Goal: Task Accomplishment & Management: Manage account settings

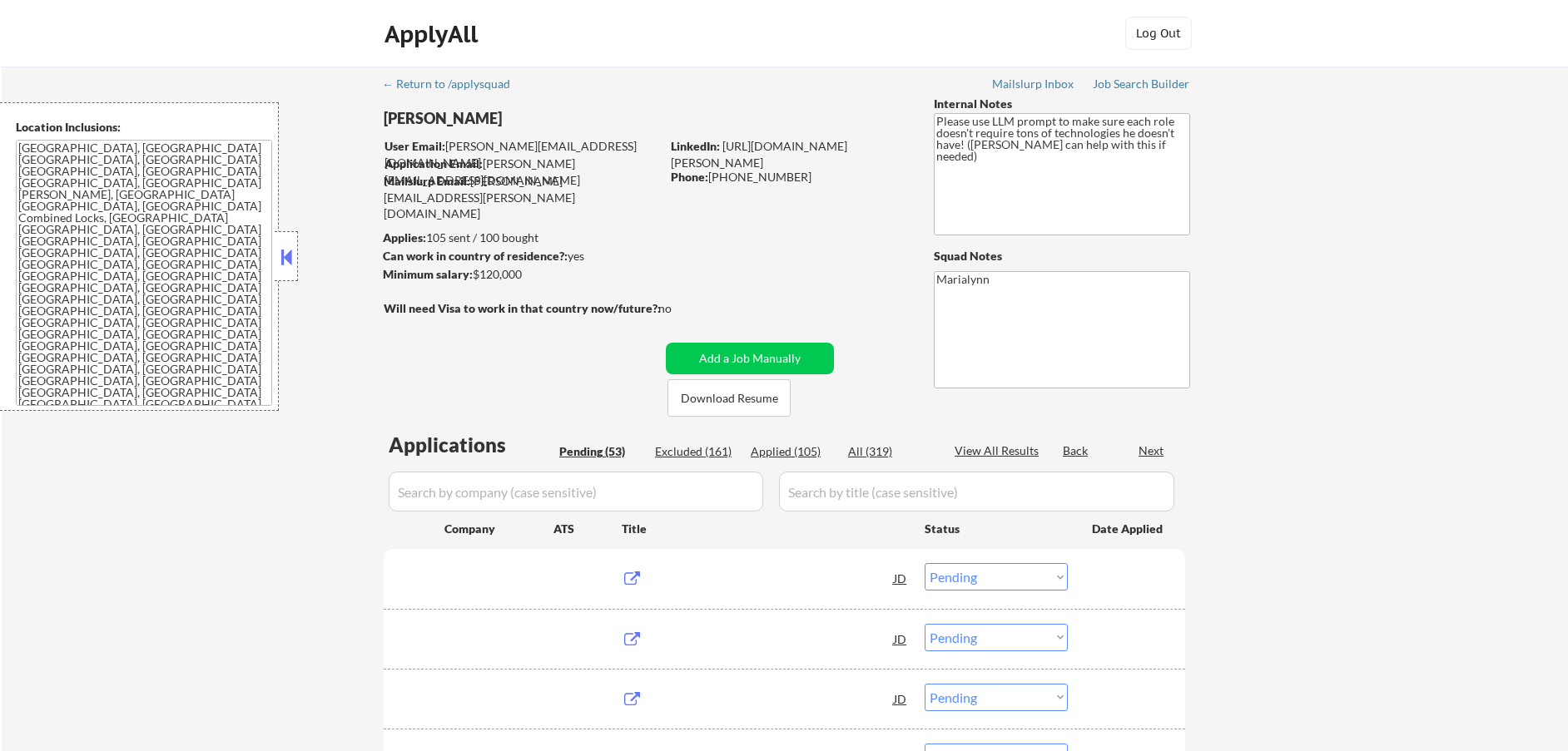
select select ""pending""
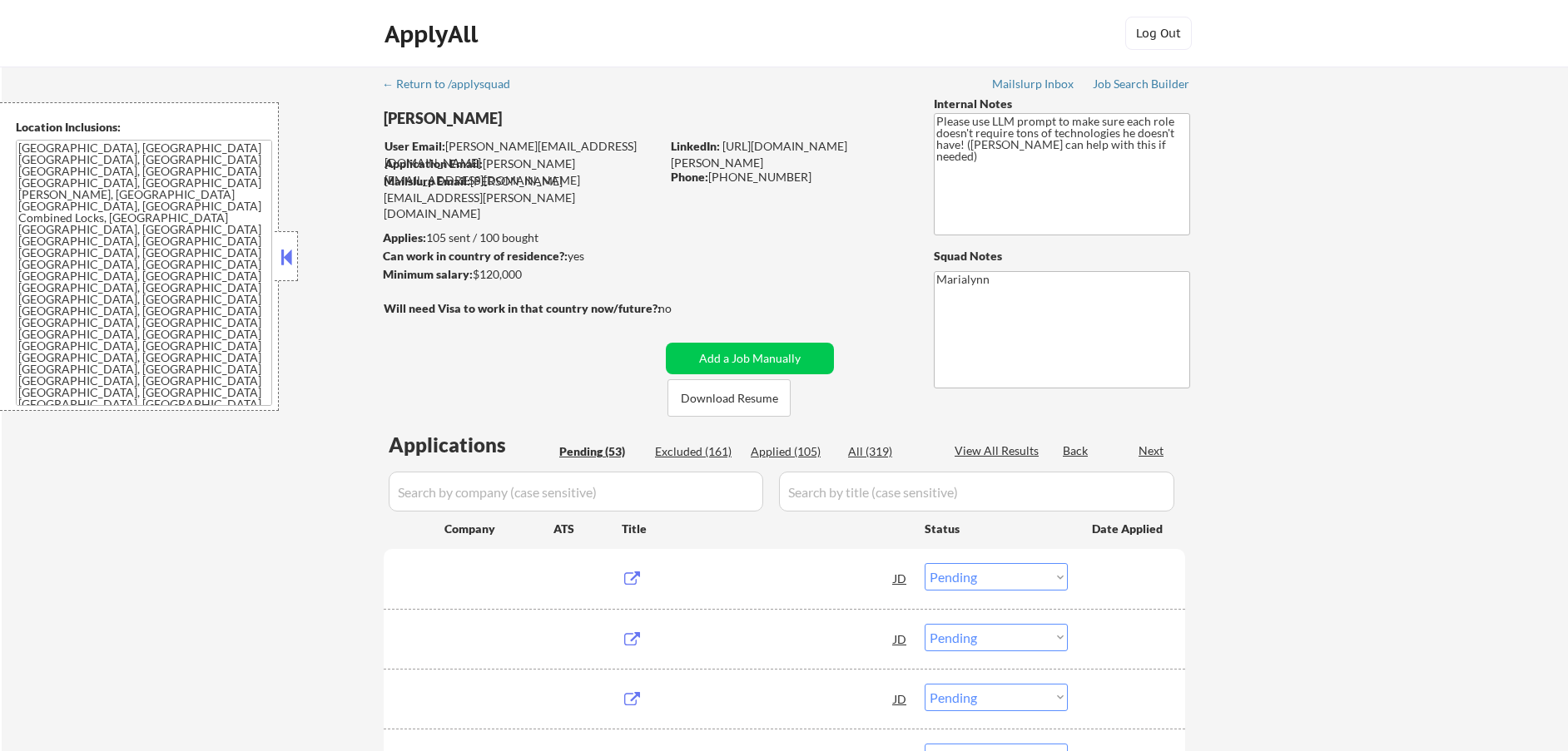
select select ""pending""
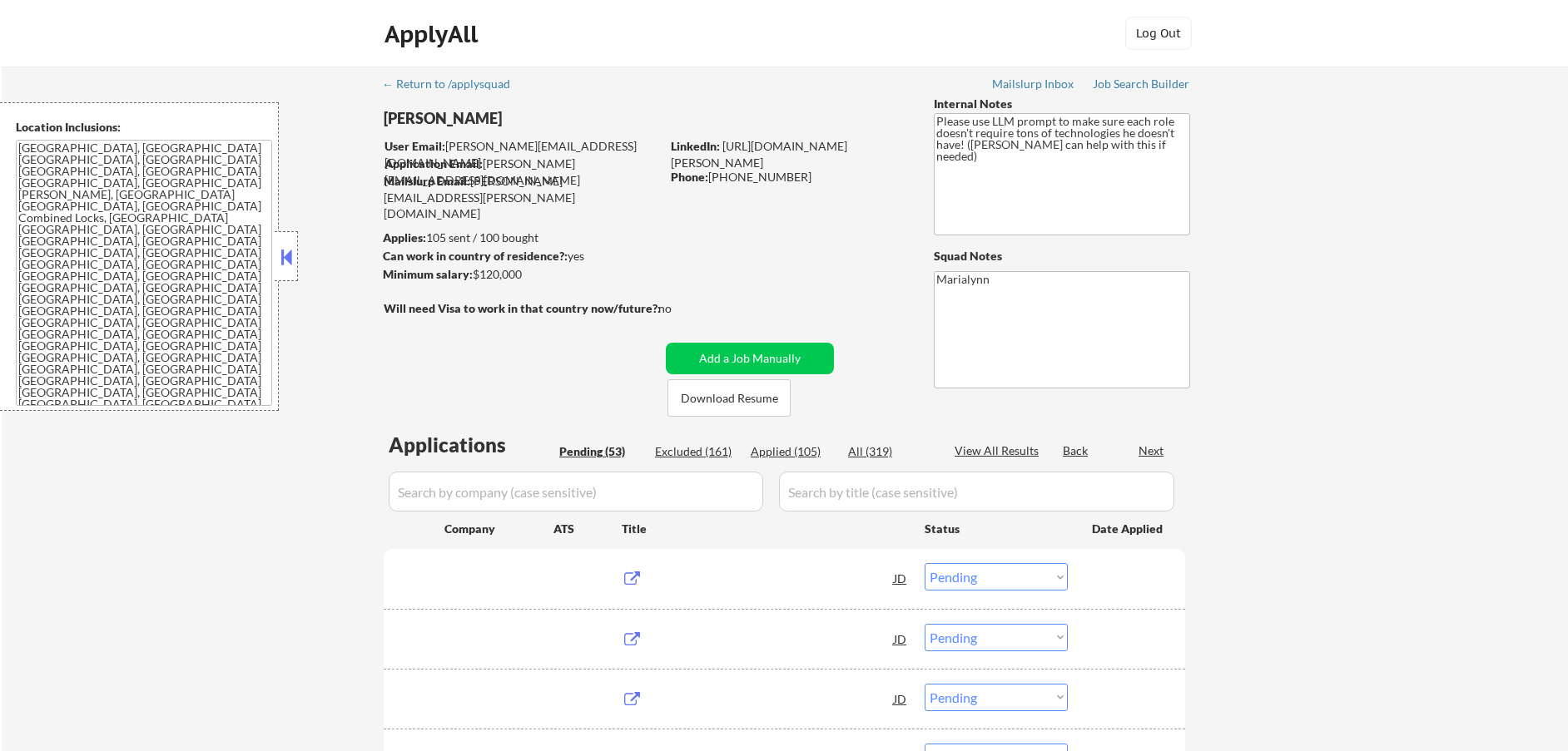
select select ""pending""
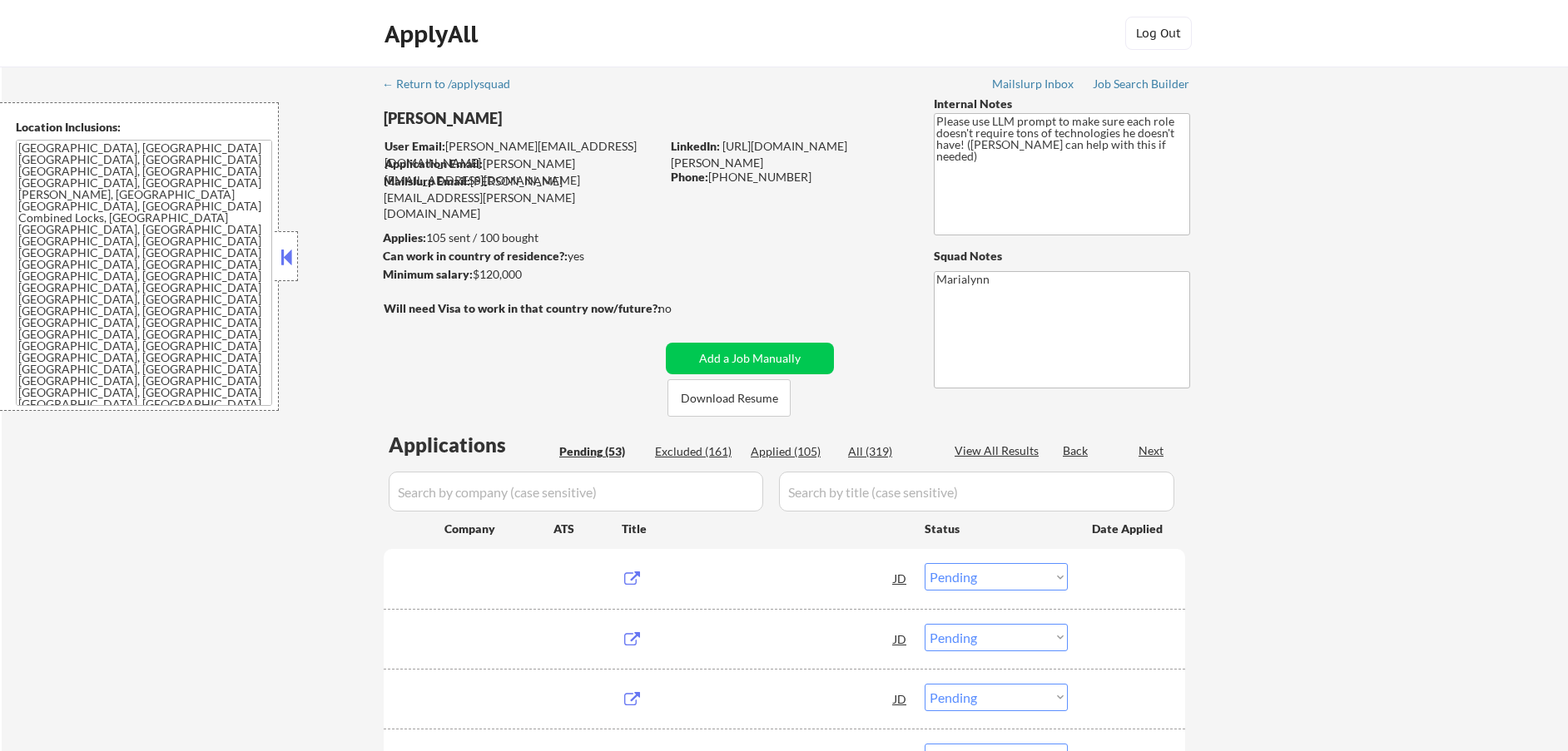
select select ""pending""
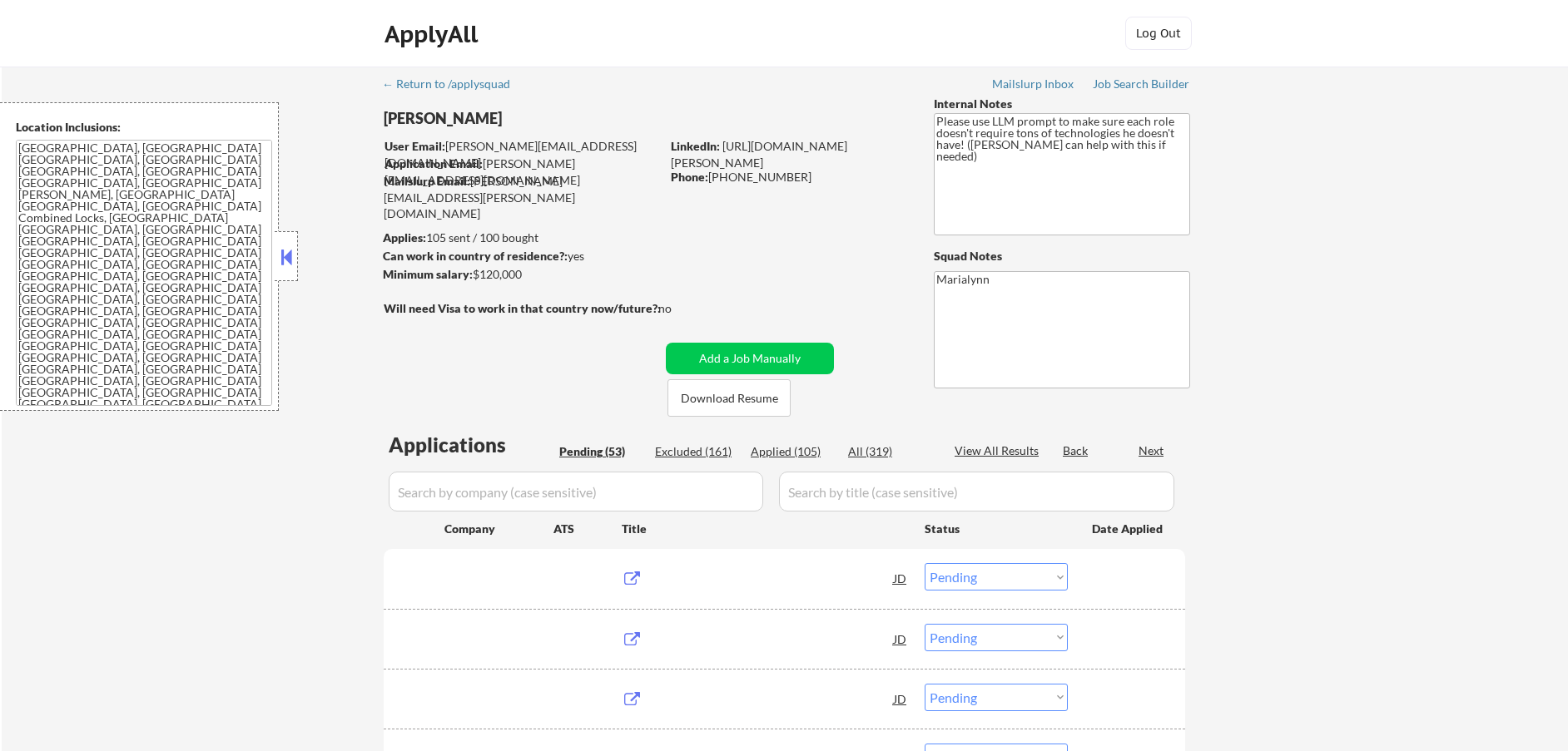
select select ""pending""
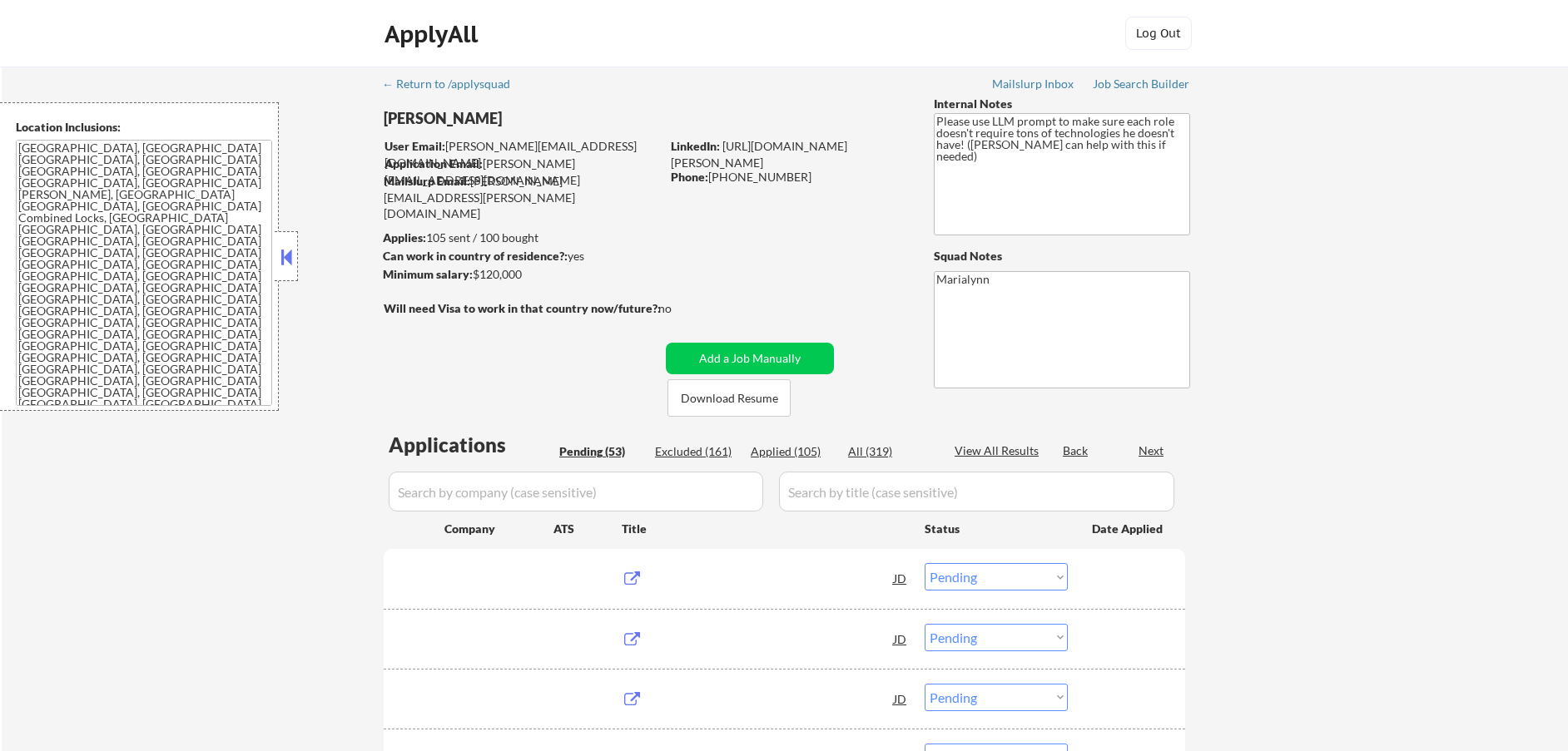
select select ""pending""
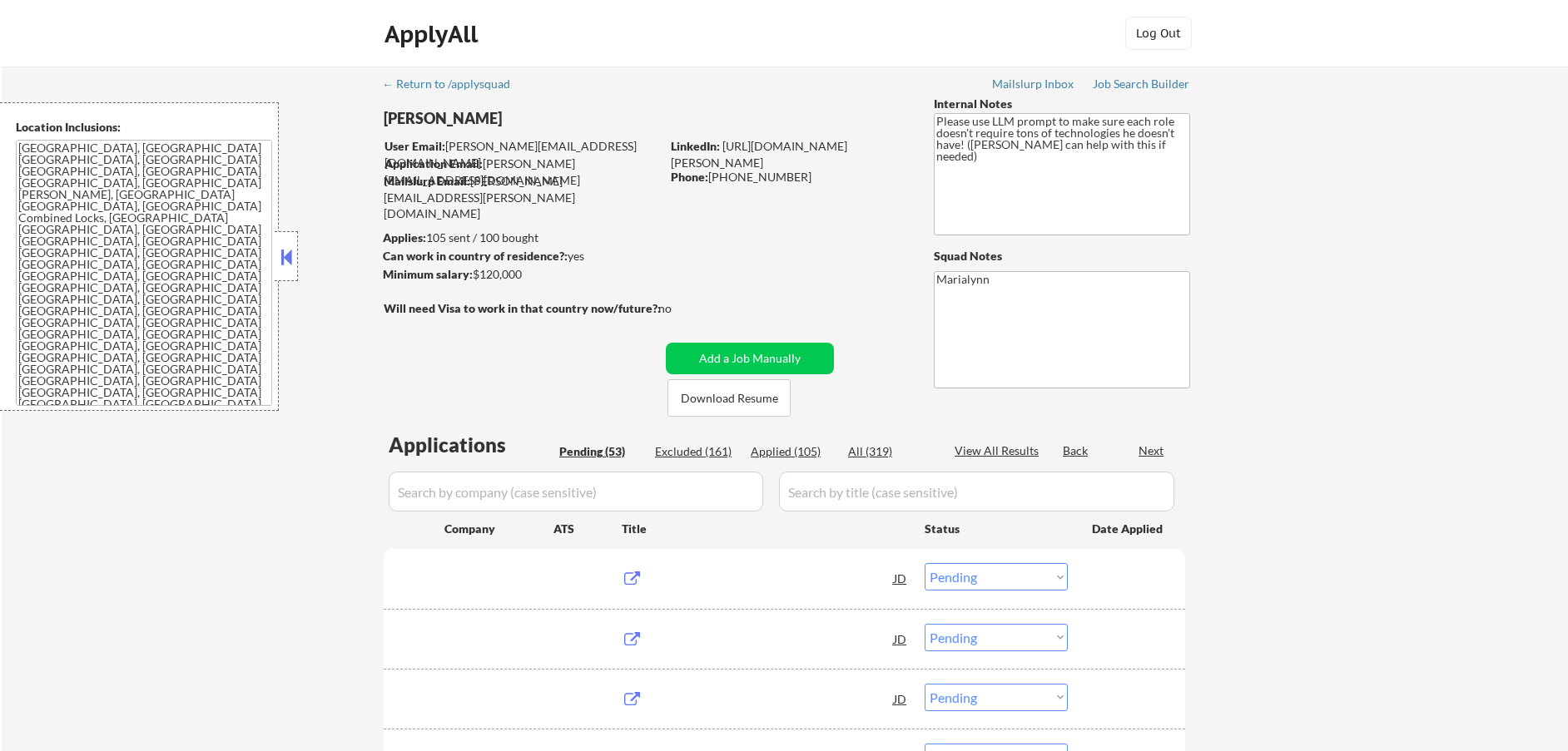
select select ""pending""
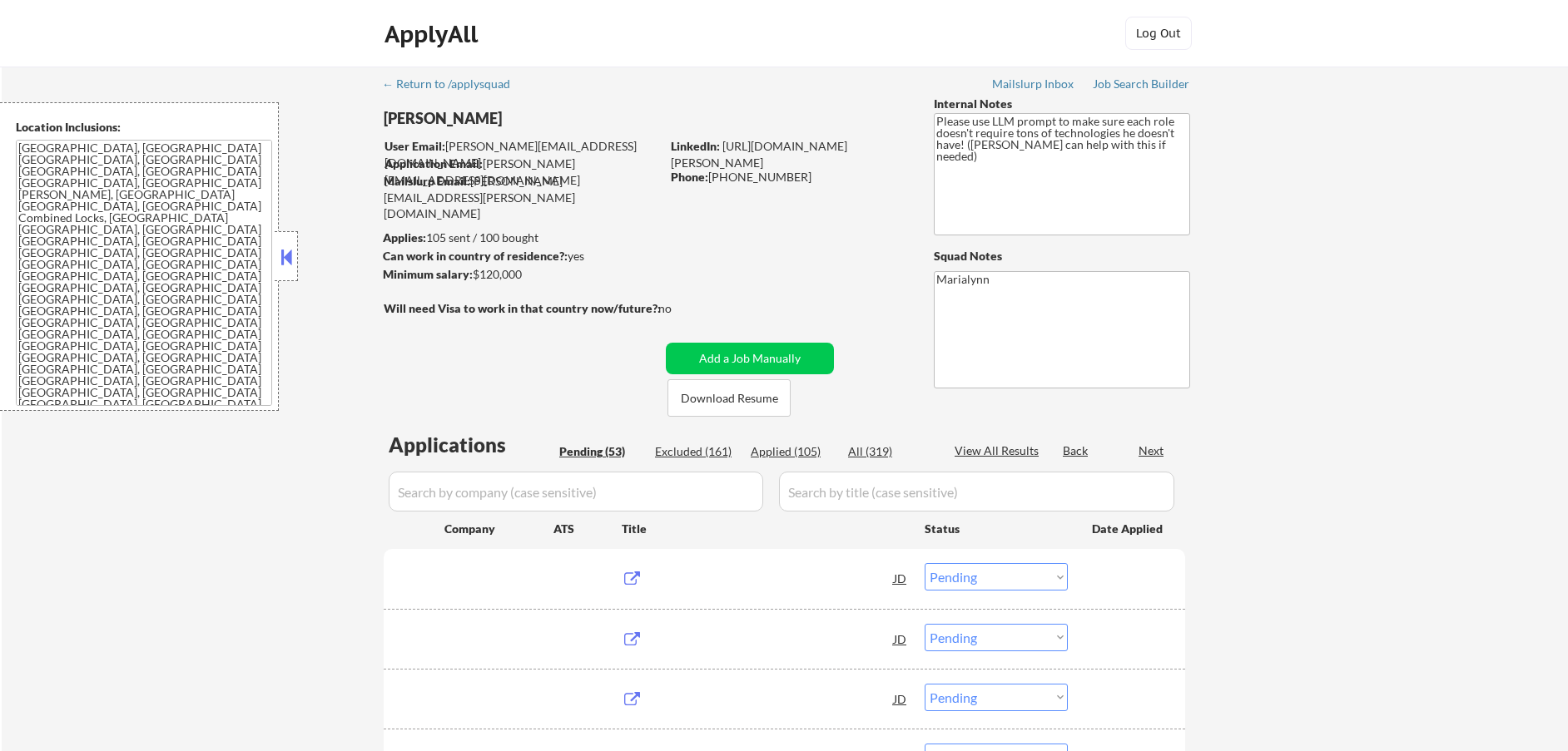
select select ""pending""
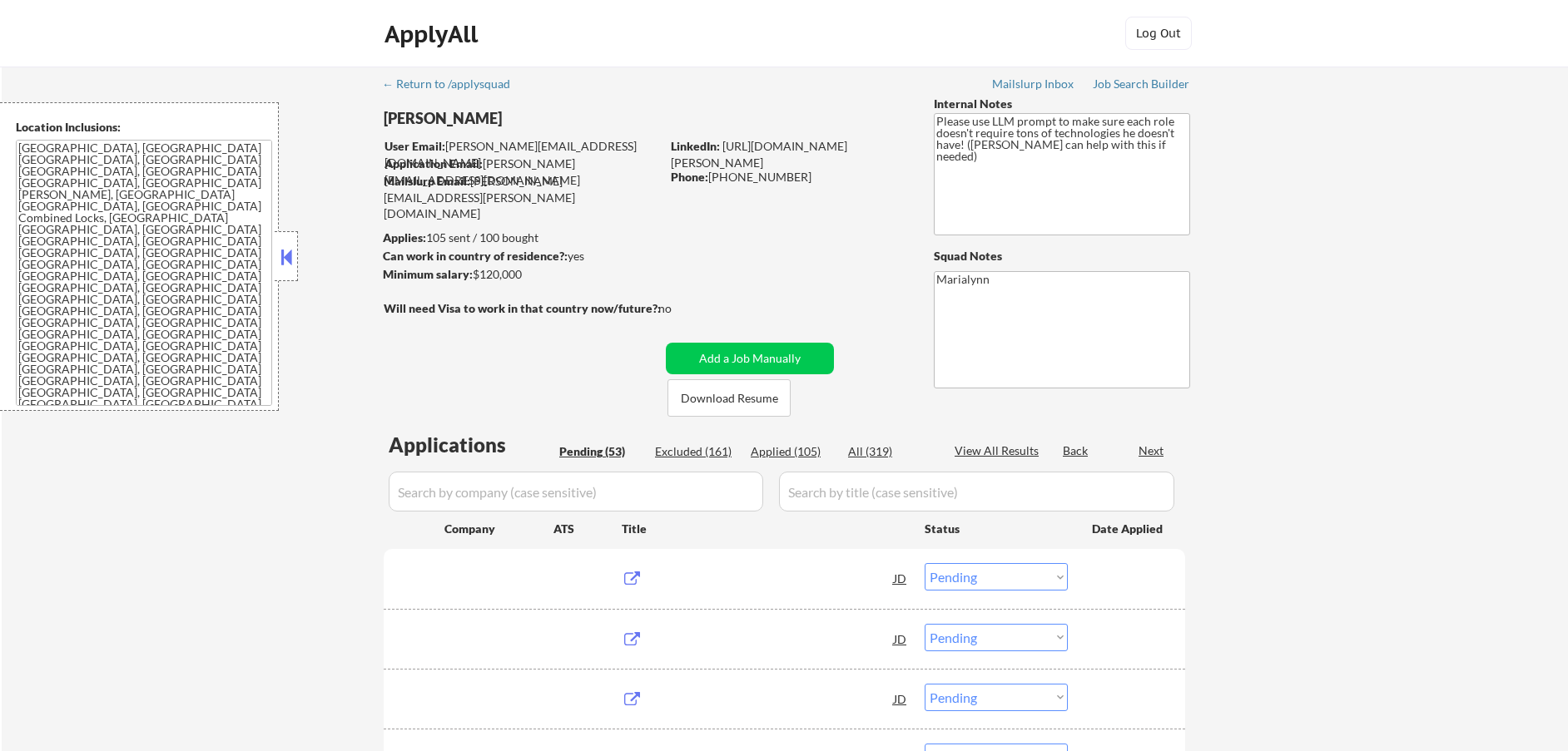
select select ""pending""
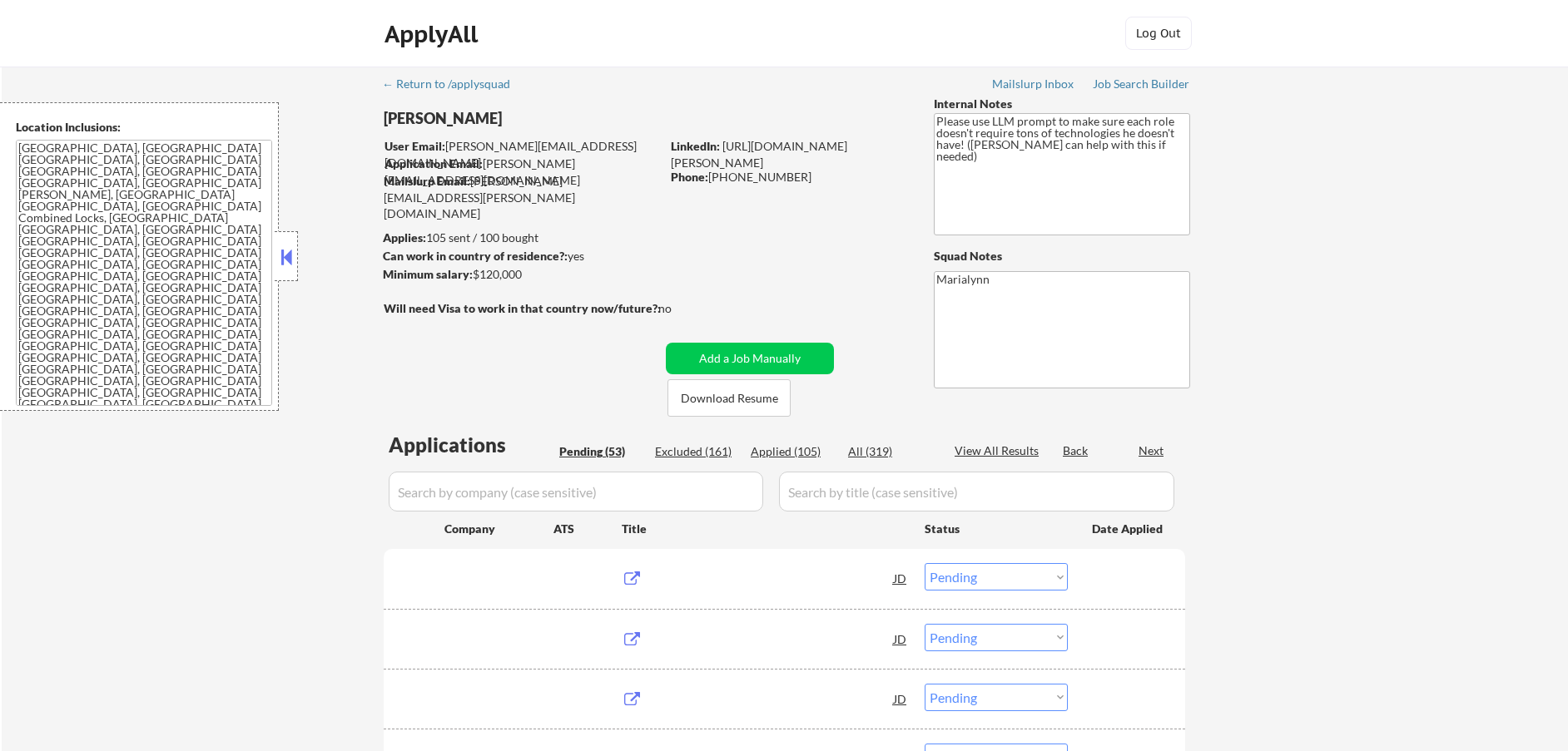
select select ""pending""
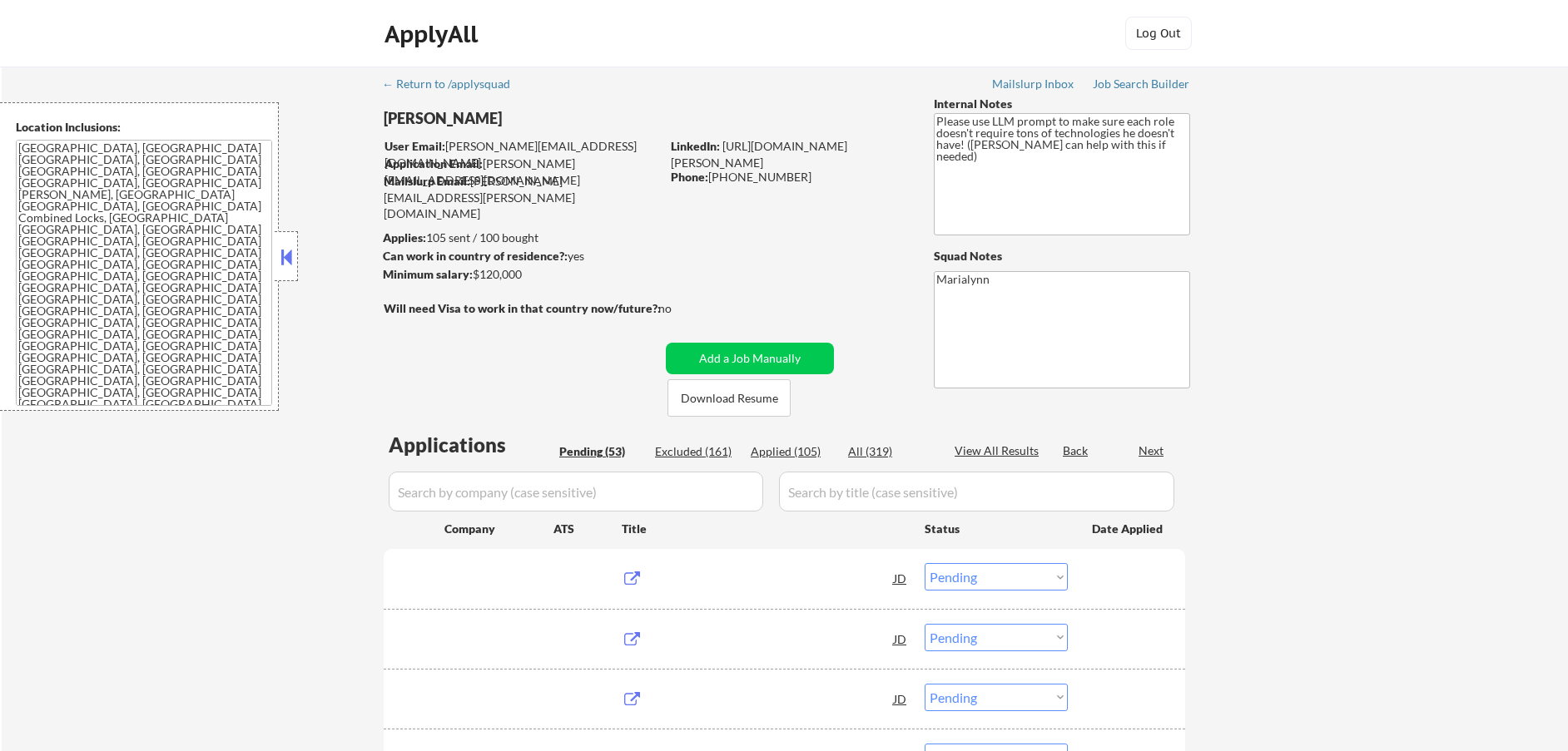
select select ""pending""
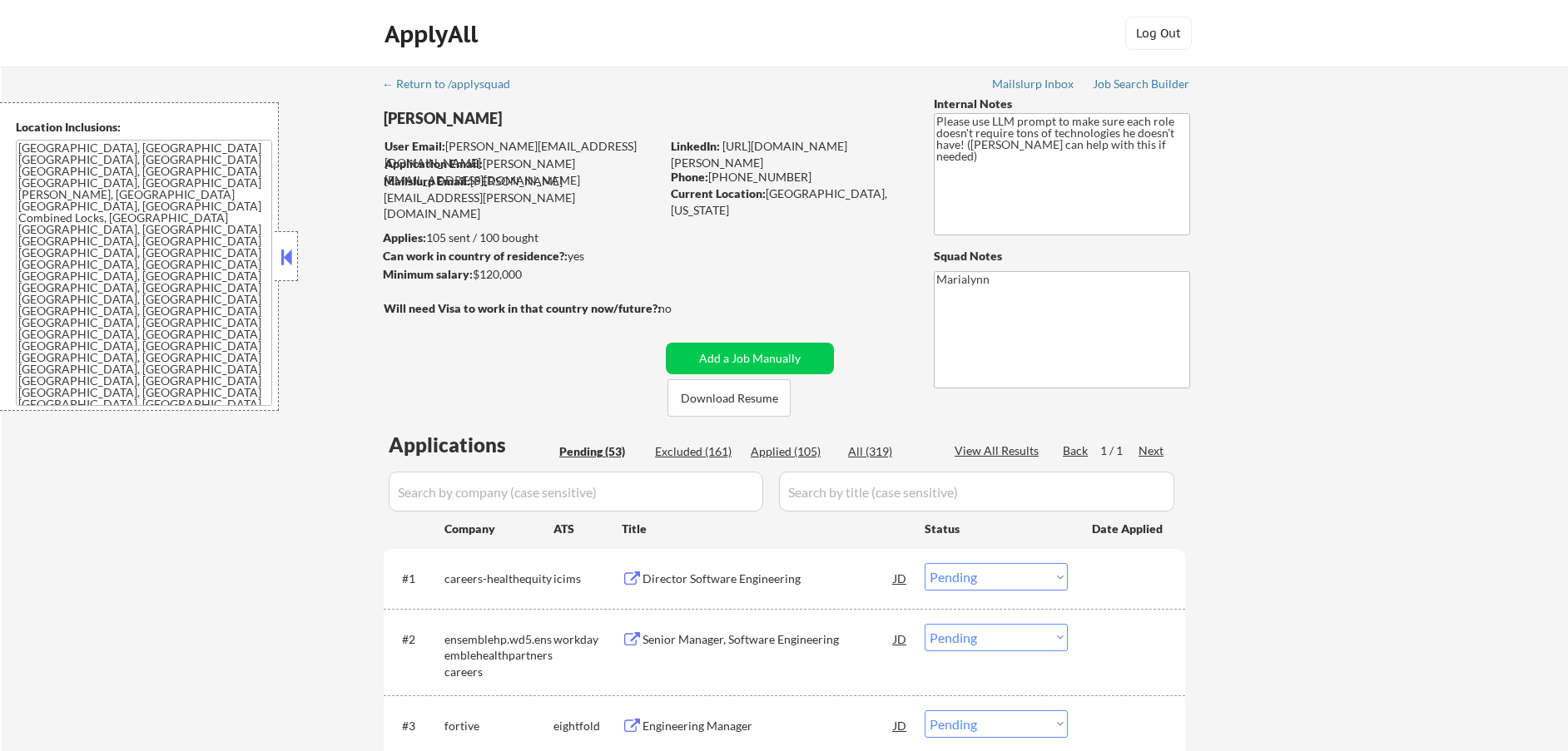
click at [810, 452] on div "Applied (105)" at bounding box center [792, 452] width 83 height 17
select select ""applied""
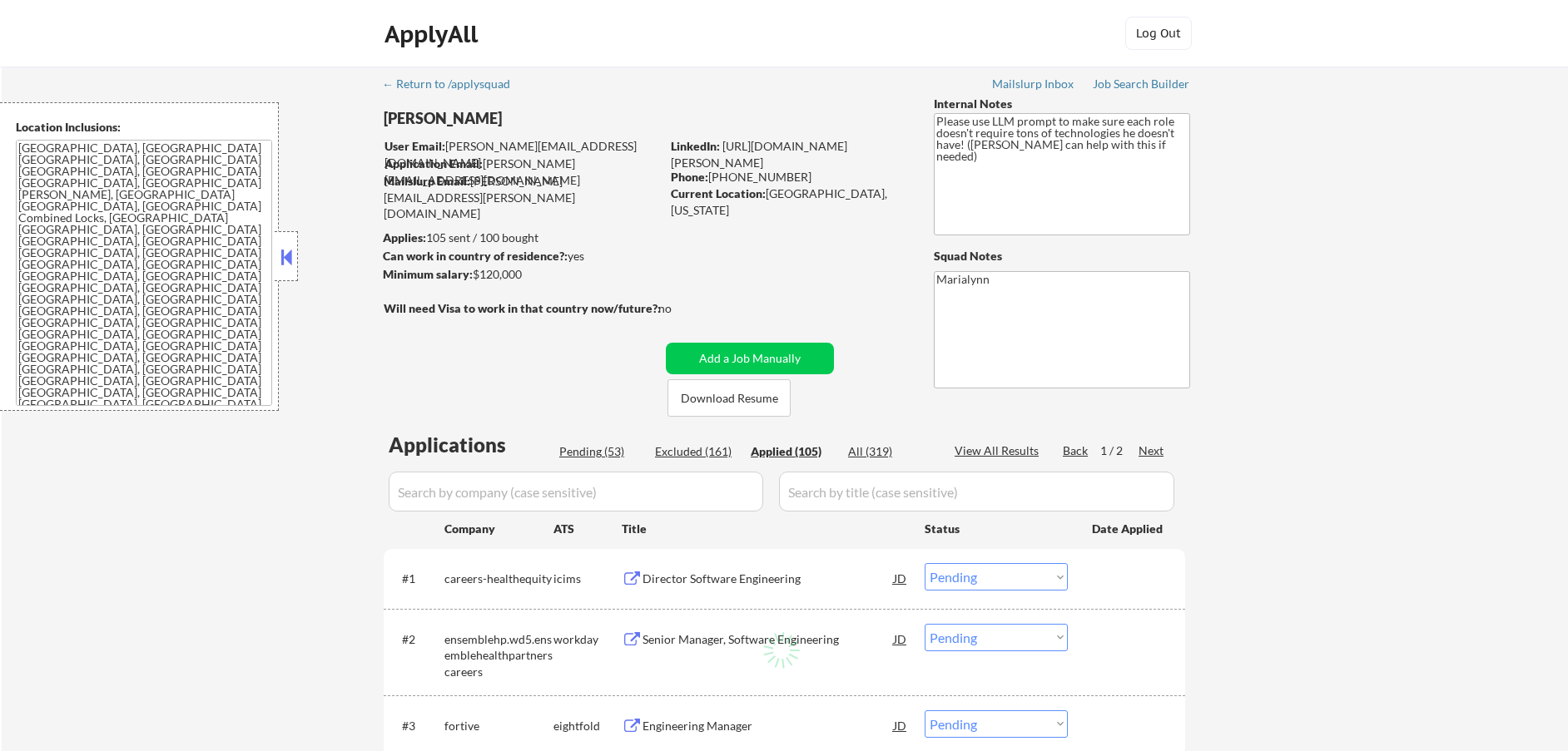
select select ""applied""
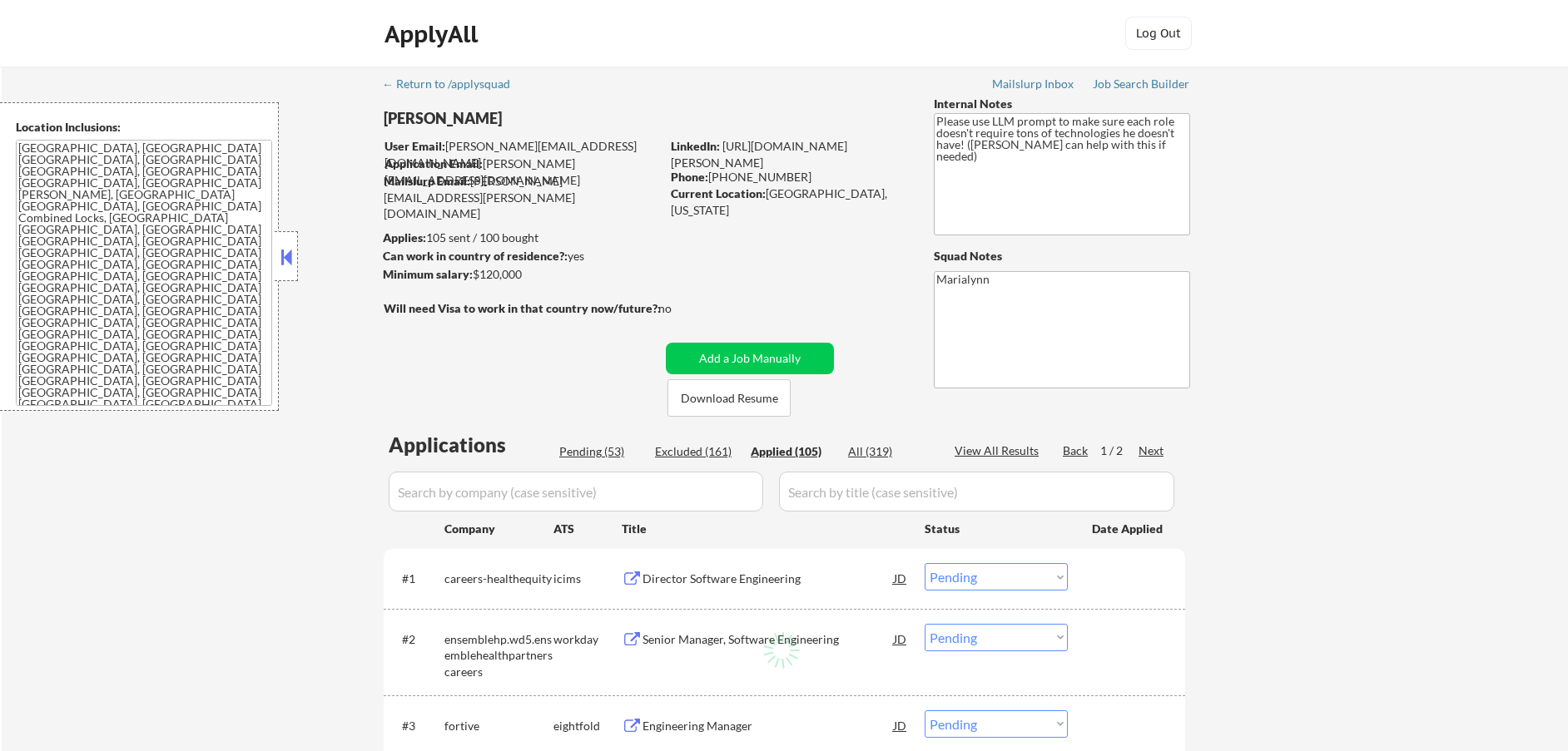
select select ""applied""
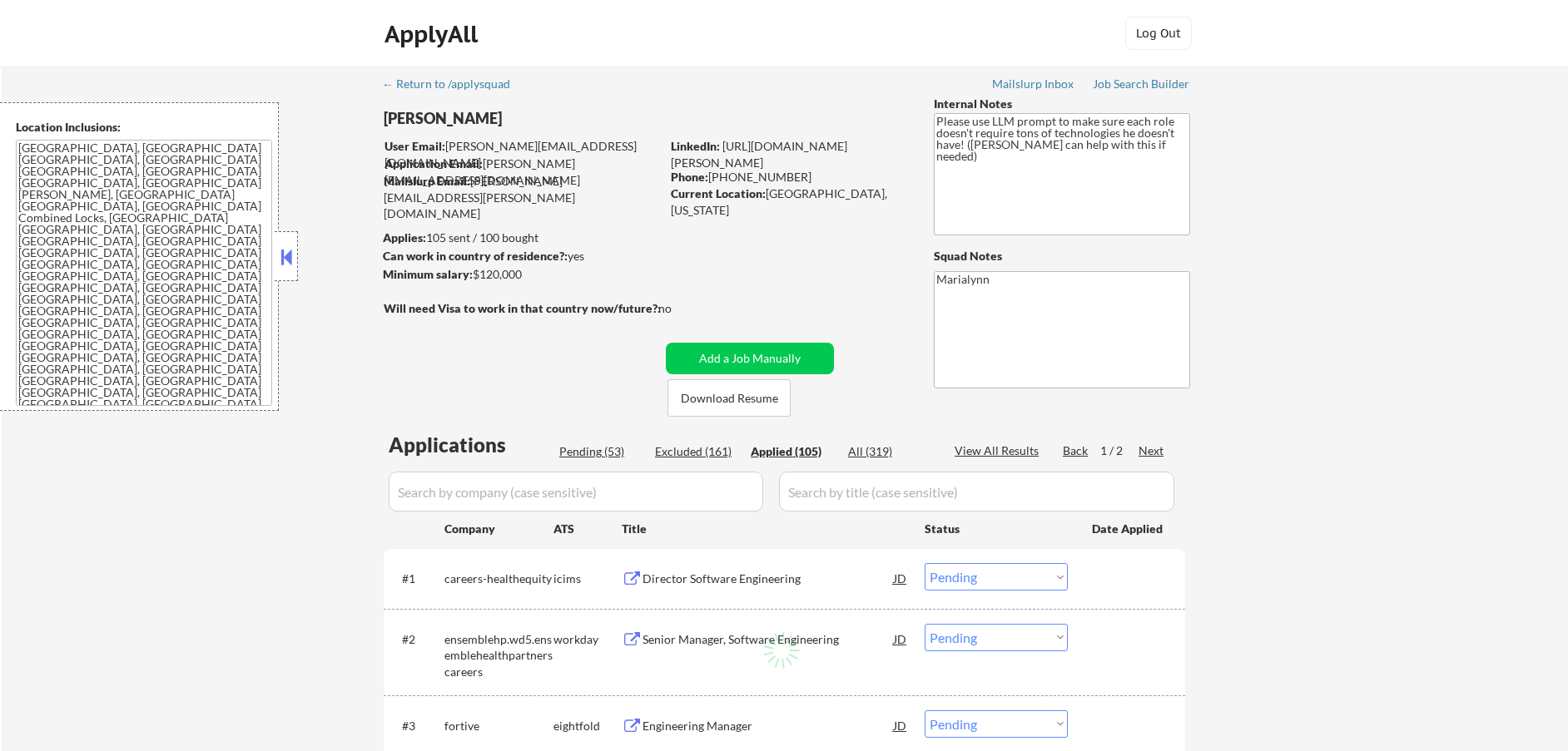
select select ""applied""
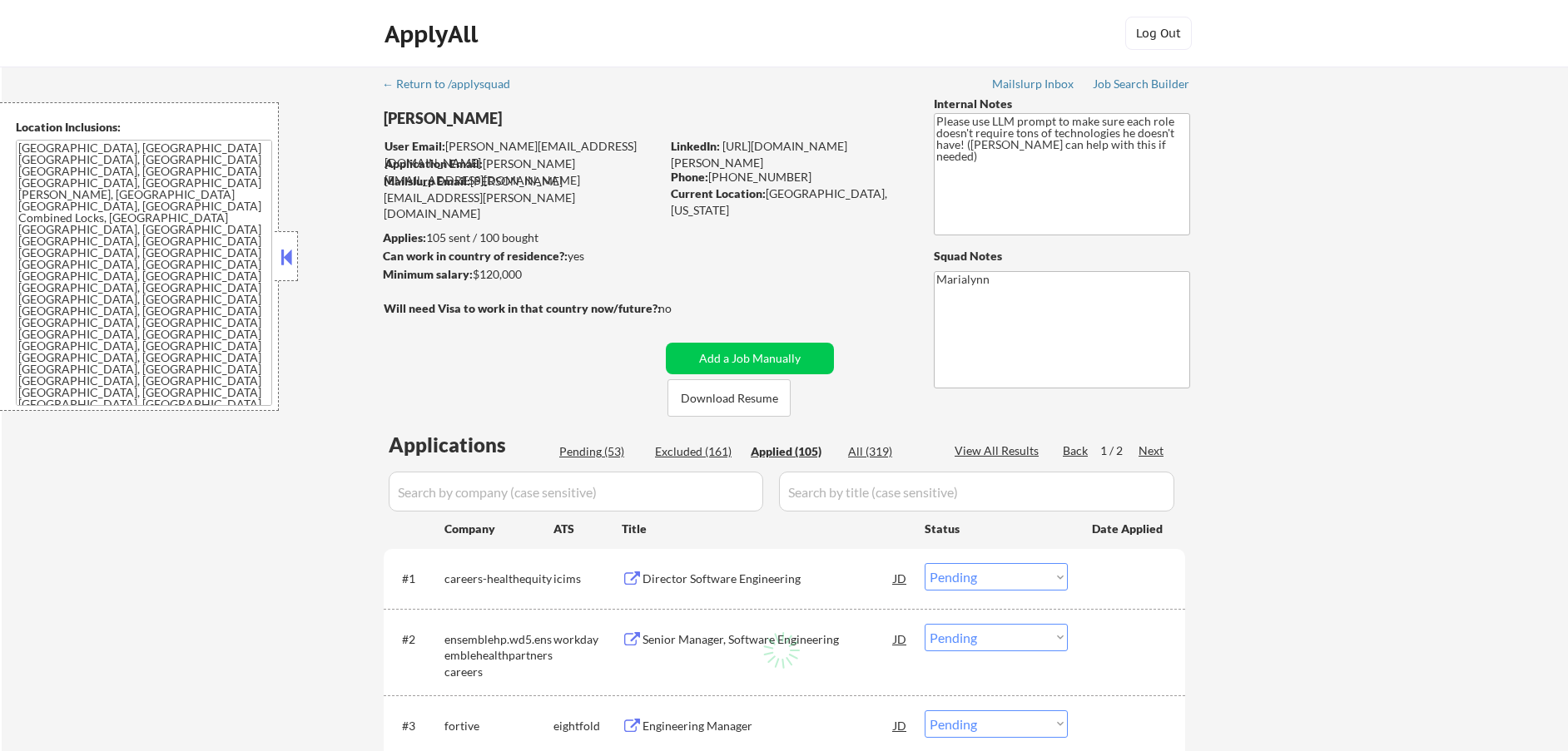
select select ""applied""
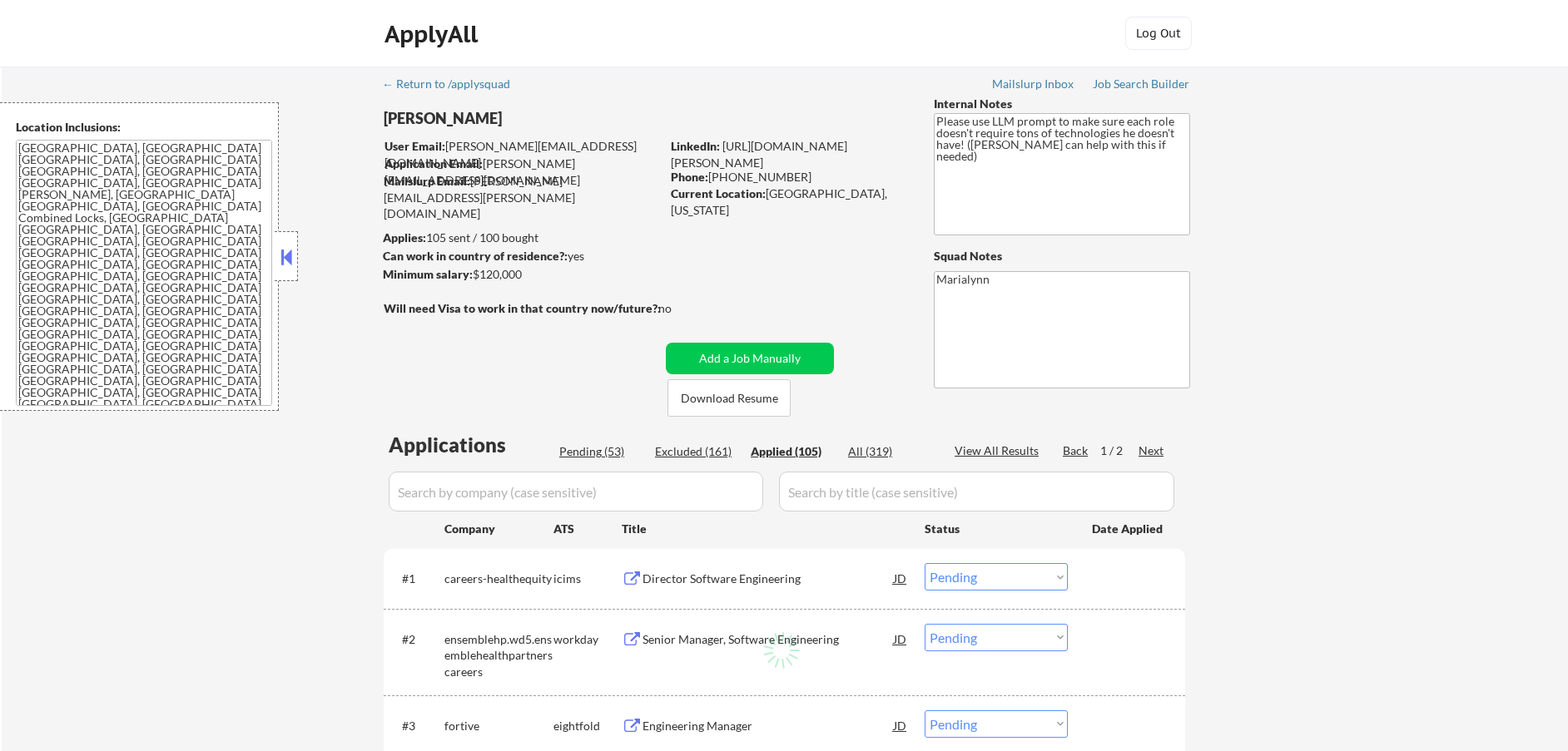
select select ""applied""
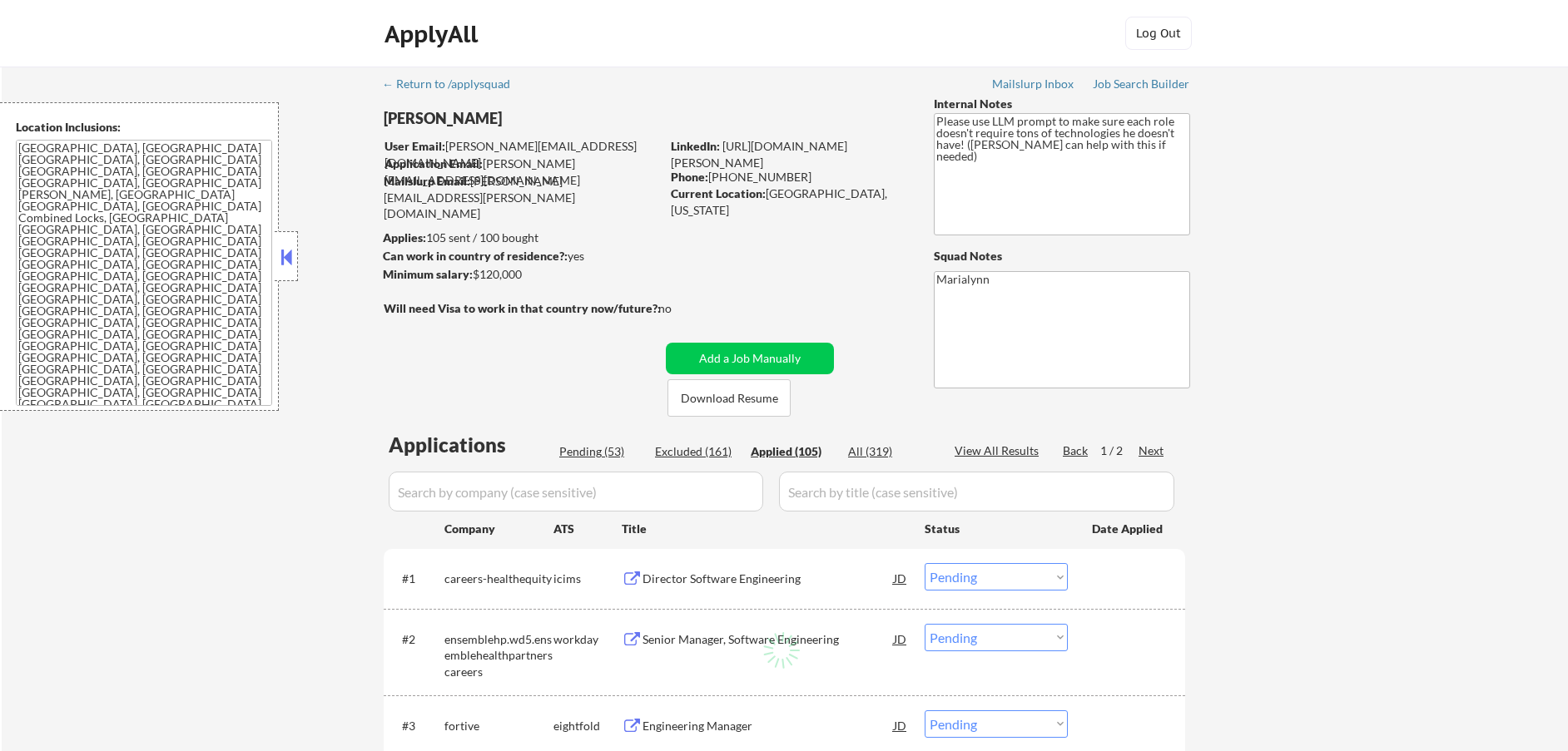
select select ""applied""
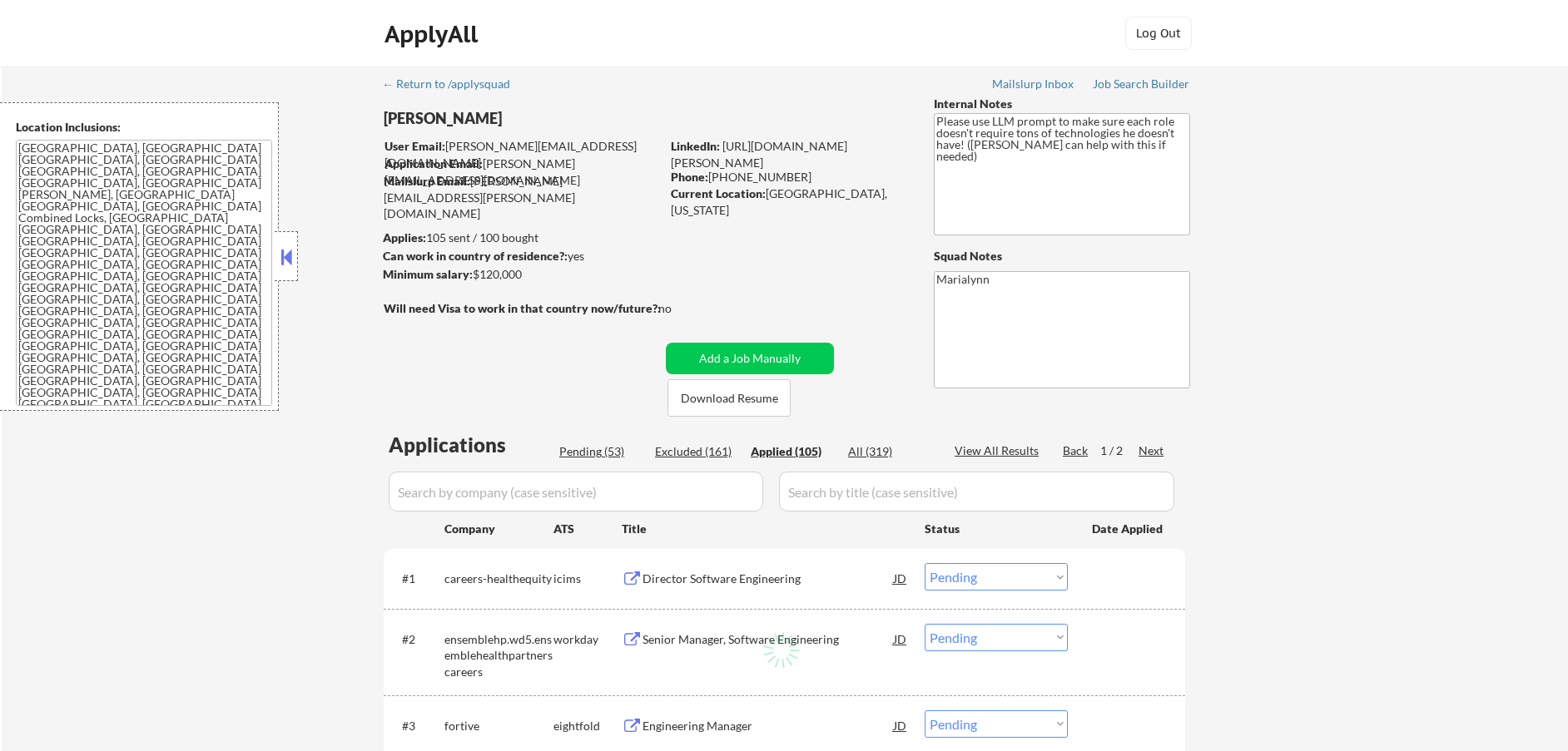
select select ""applied""
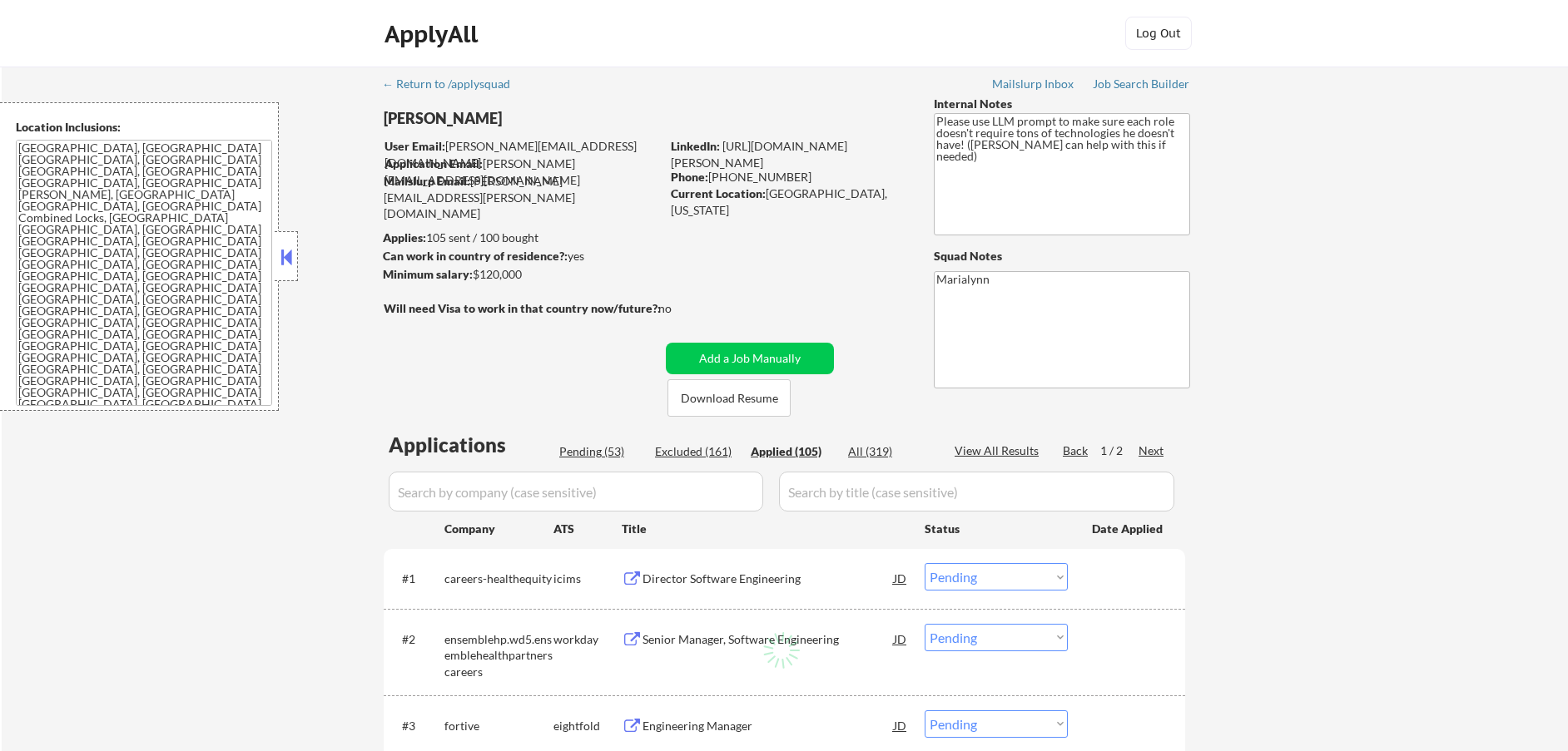
select select ""applied""
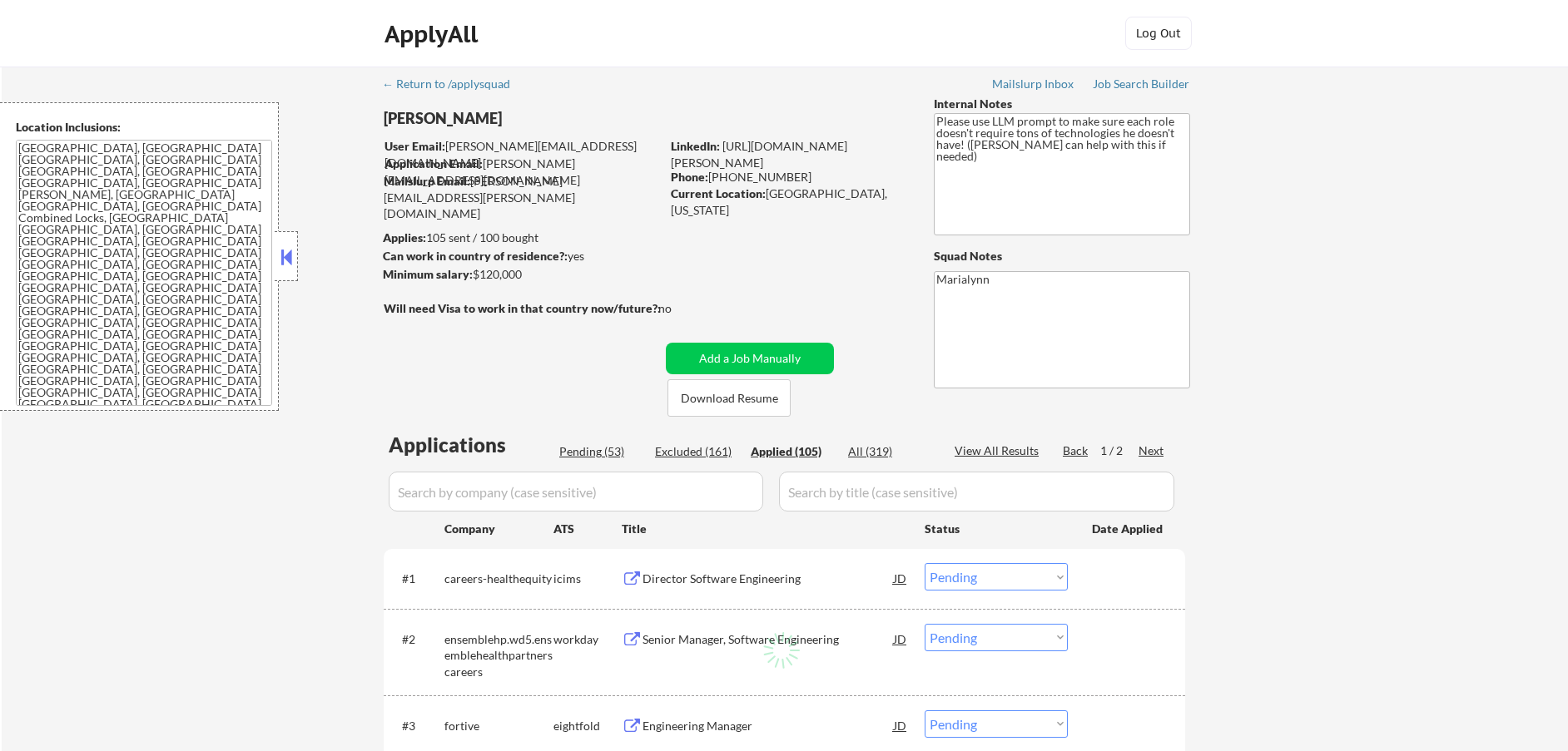
select select ""applied""
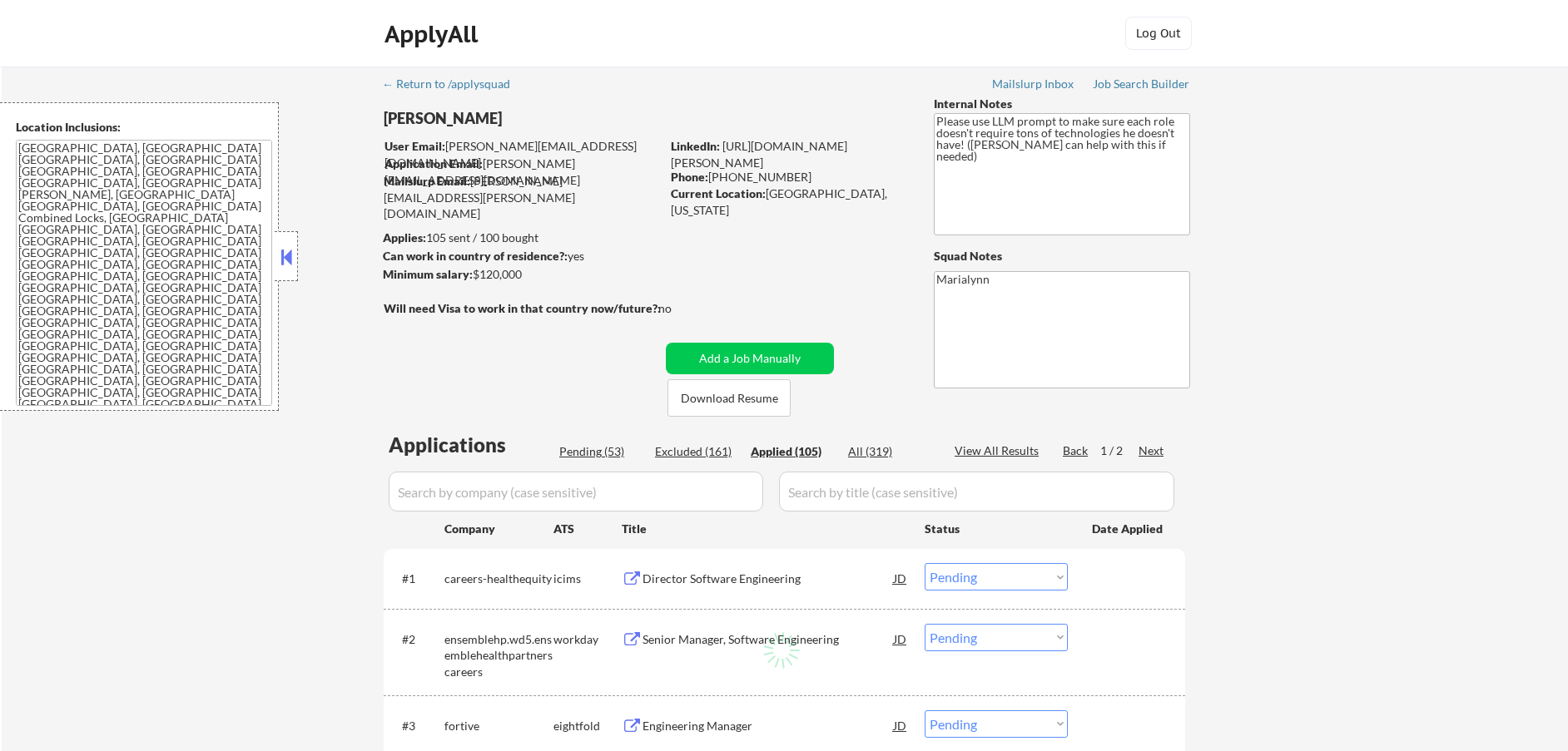
select select ""applied""
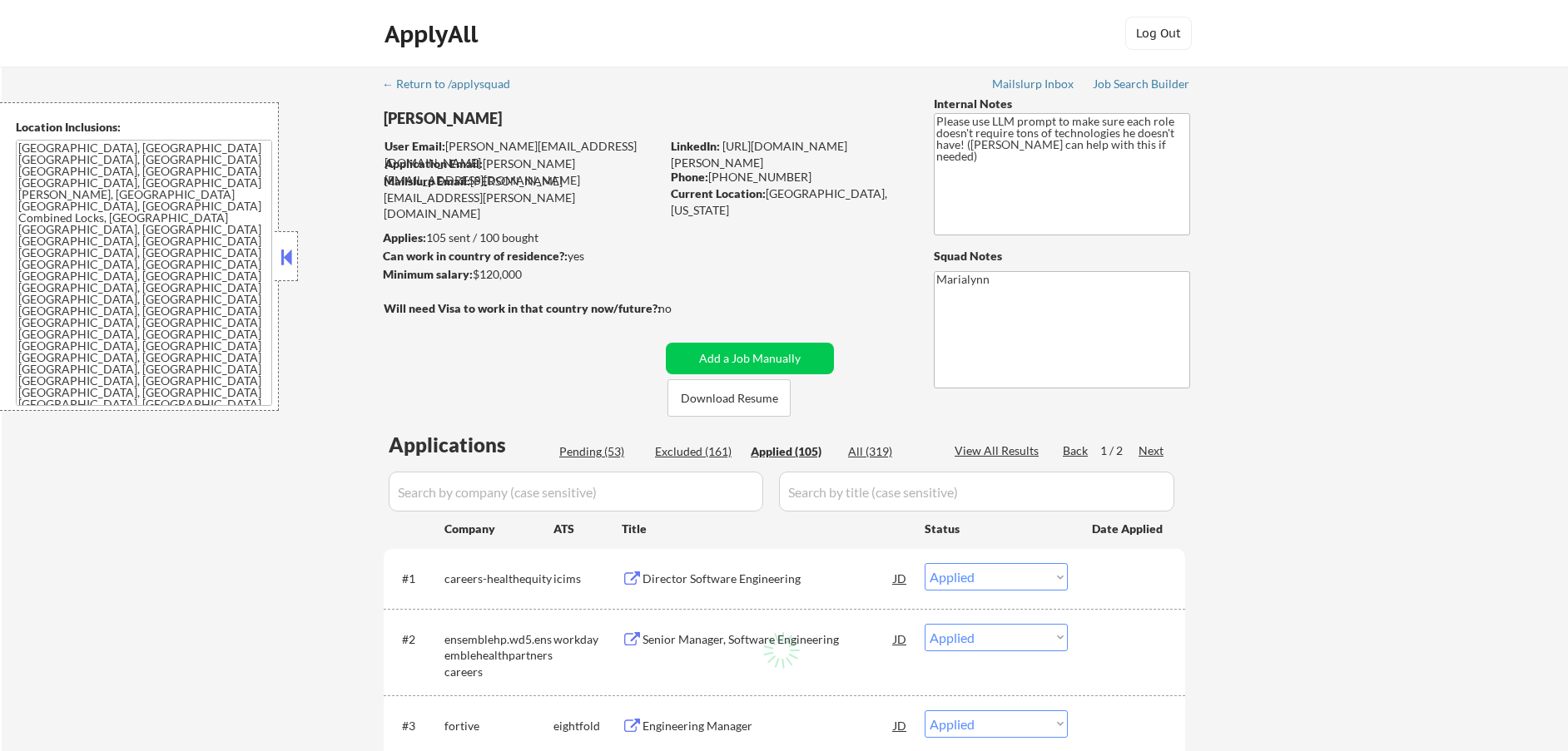
select select ""applied""
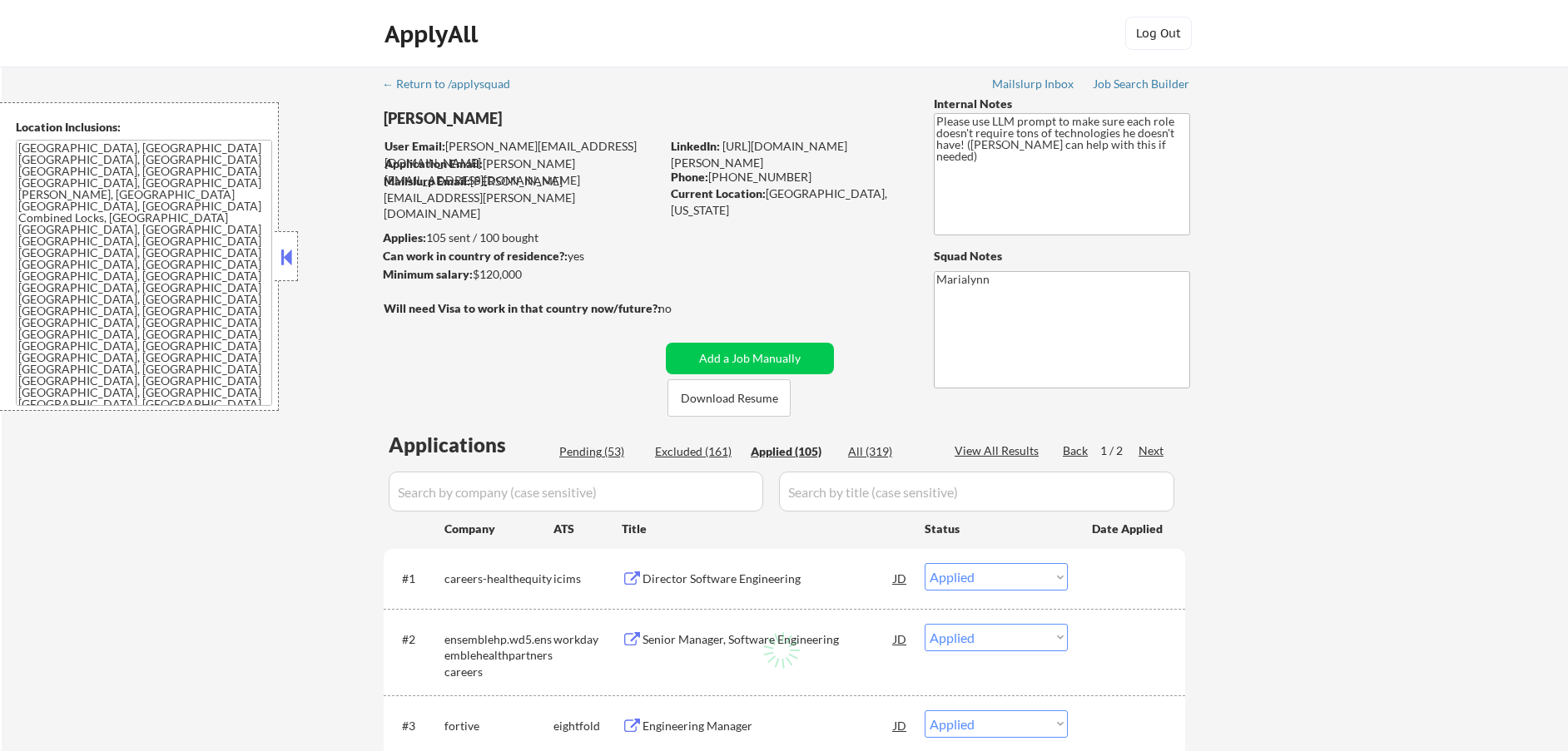
select select ""applied""
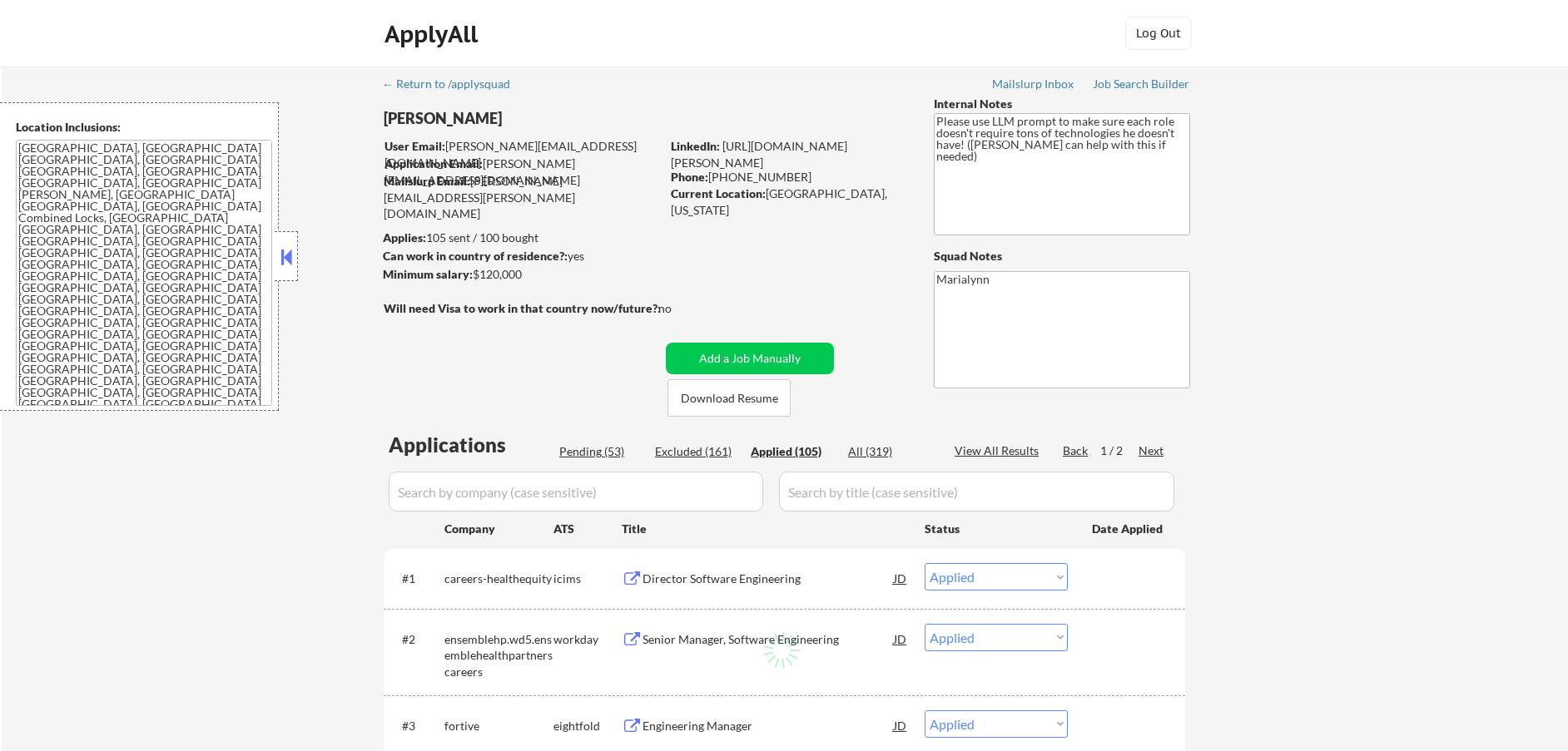
select select ""applied""
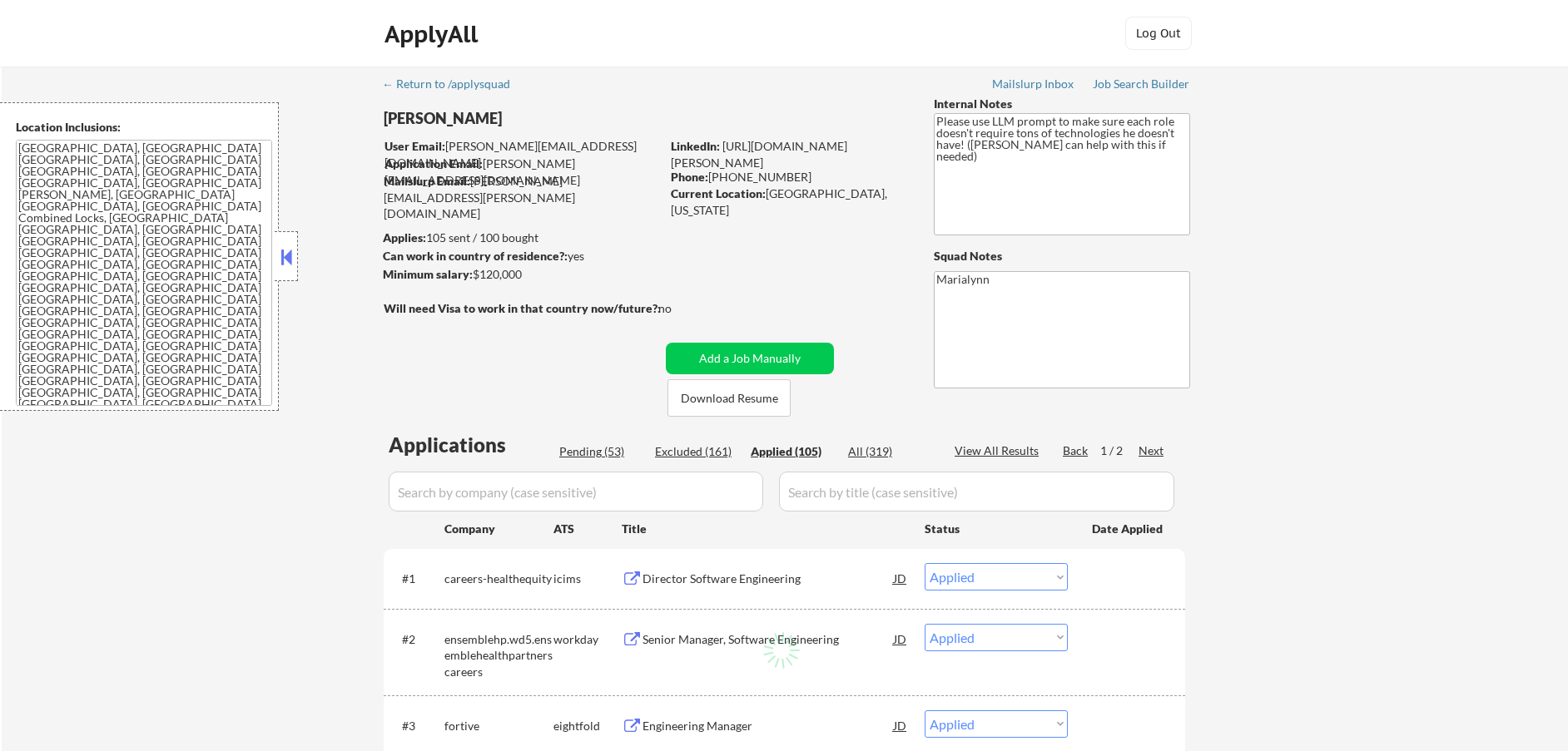
select select ""applied""
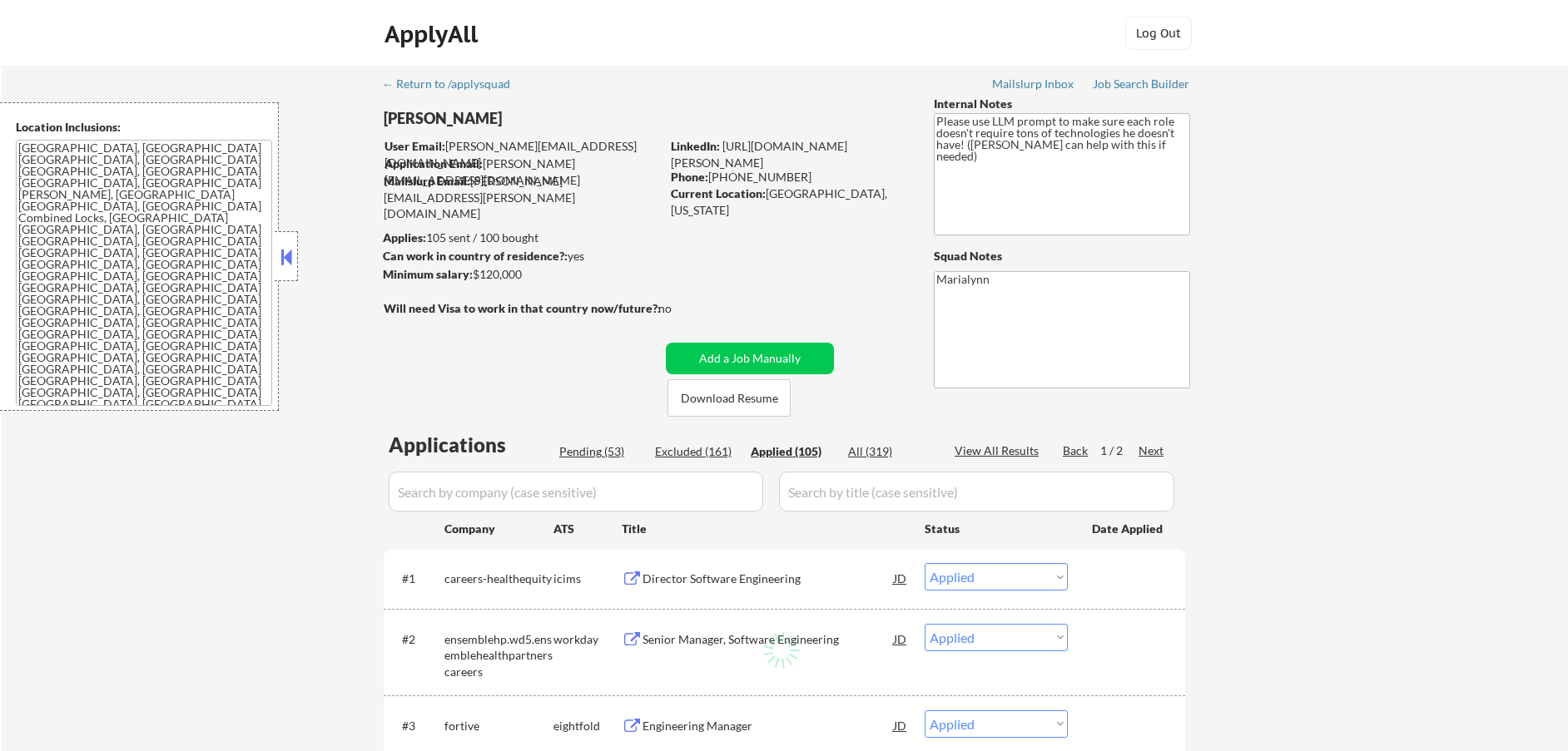
select select ""applied""
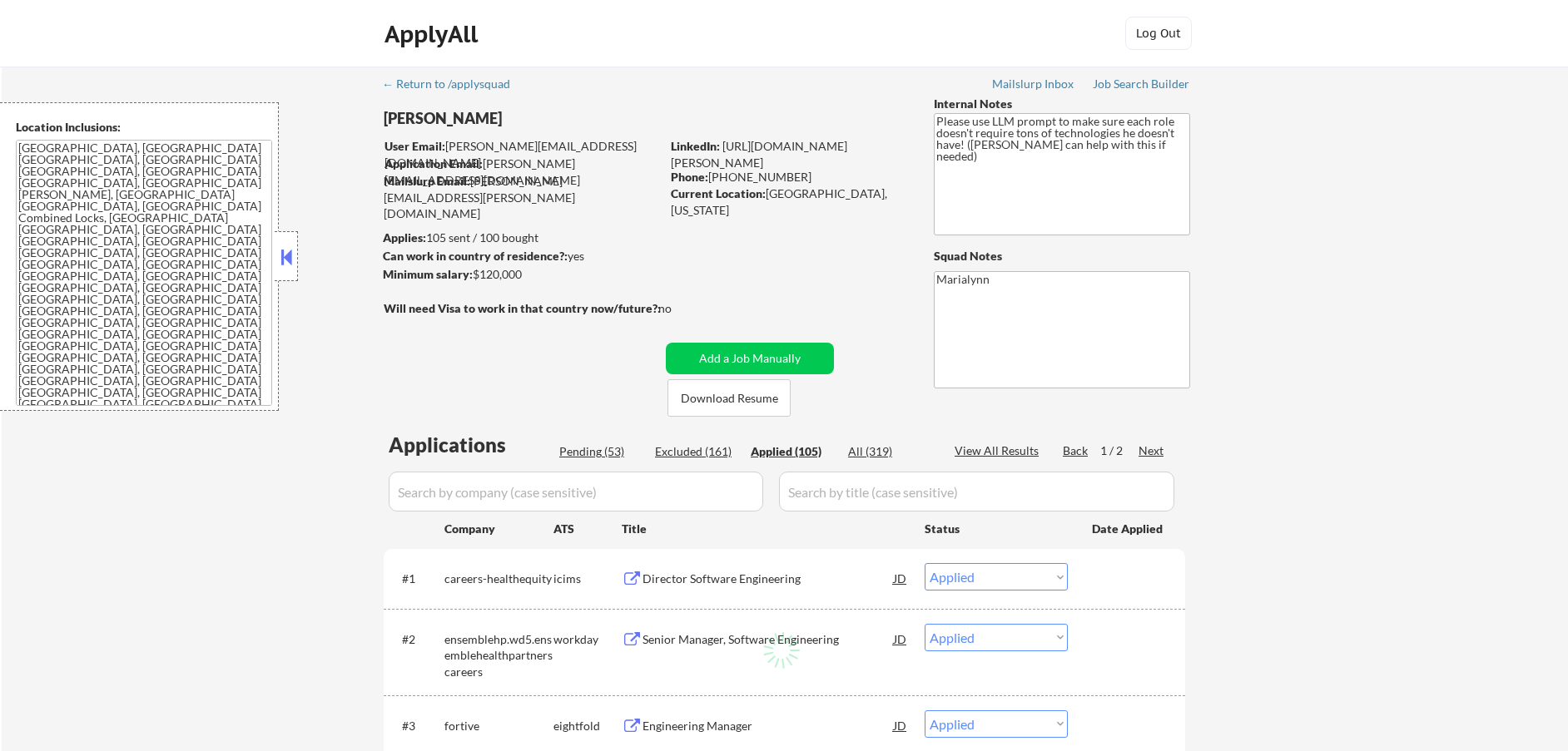
select select ""applied""
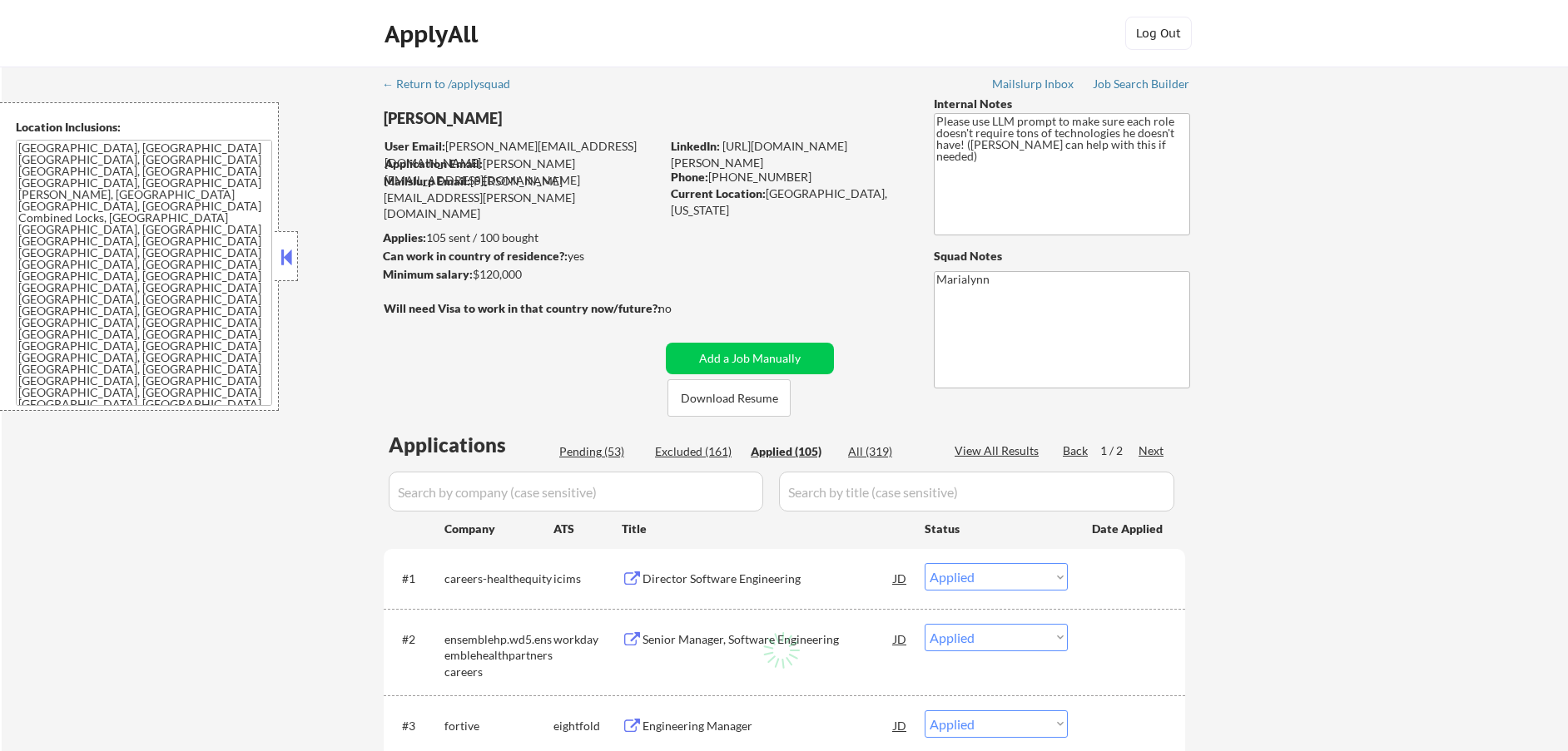
select select ""applied""
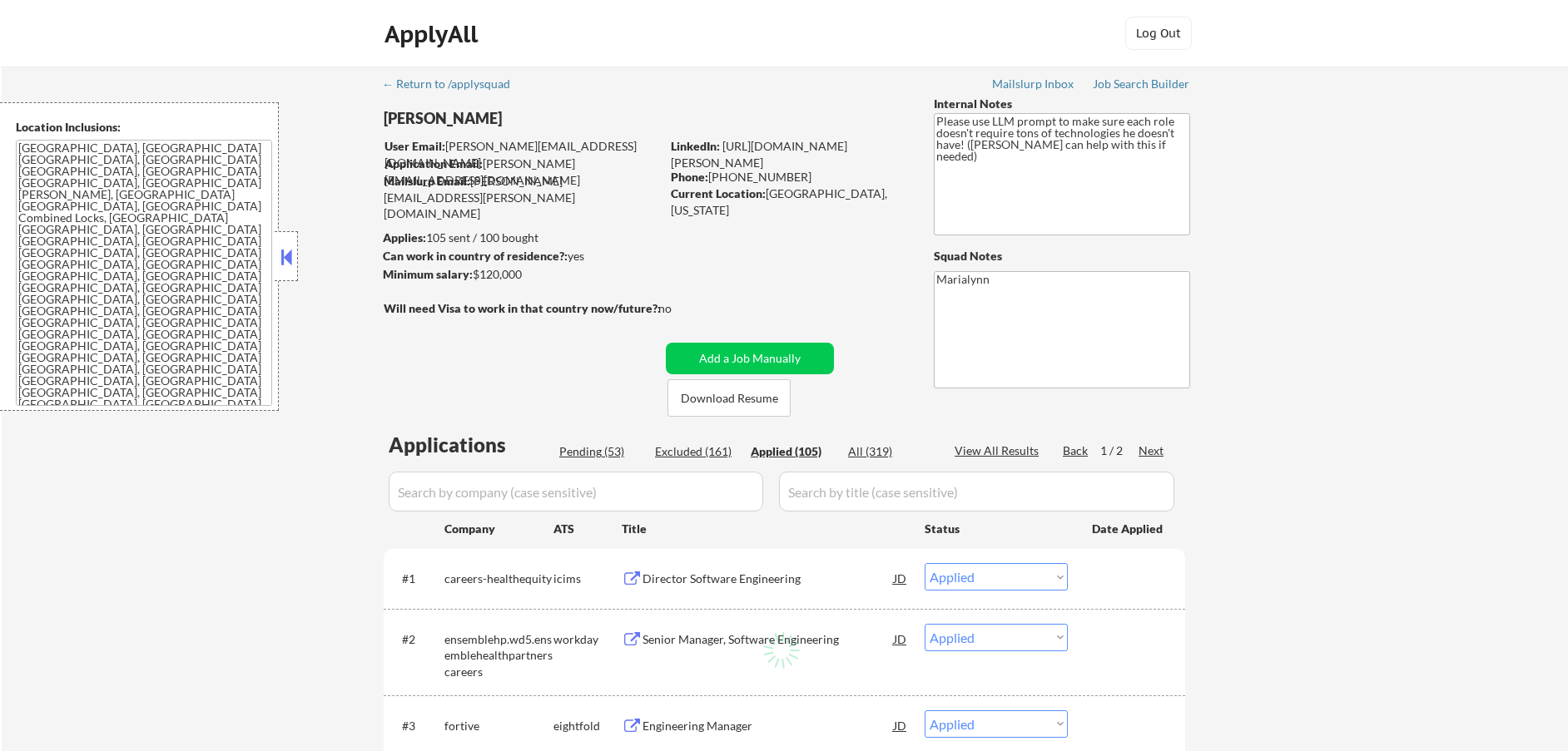
select select ""applied""
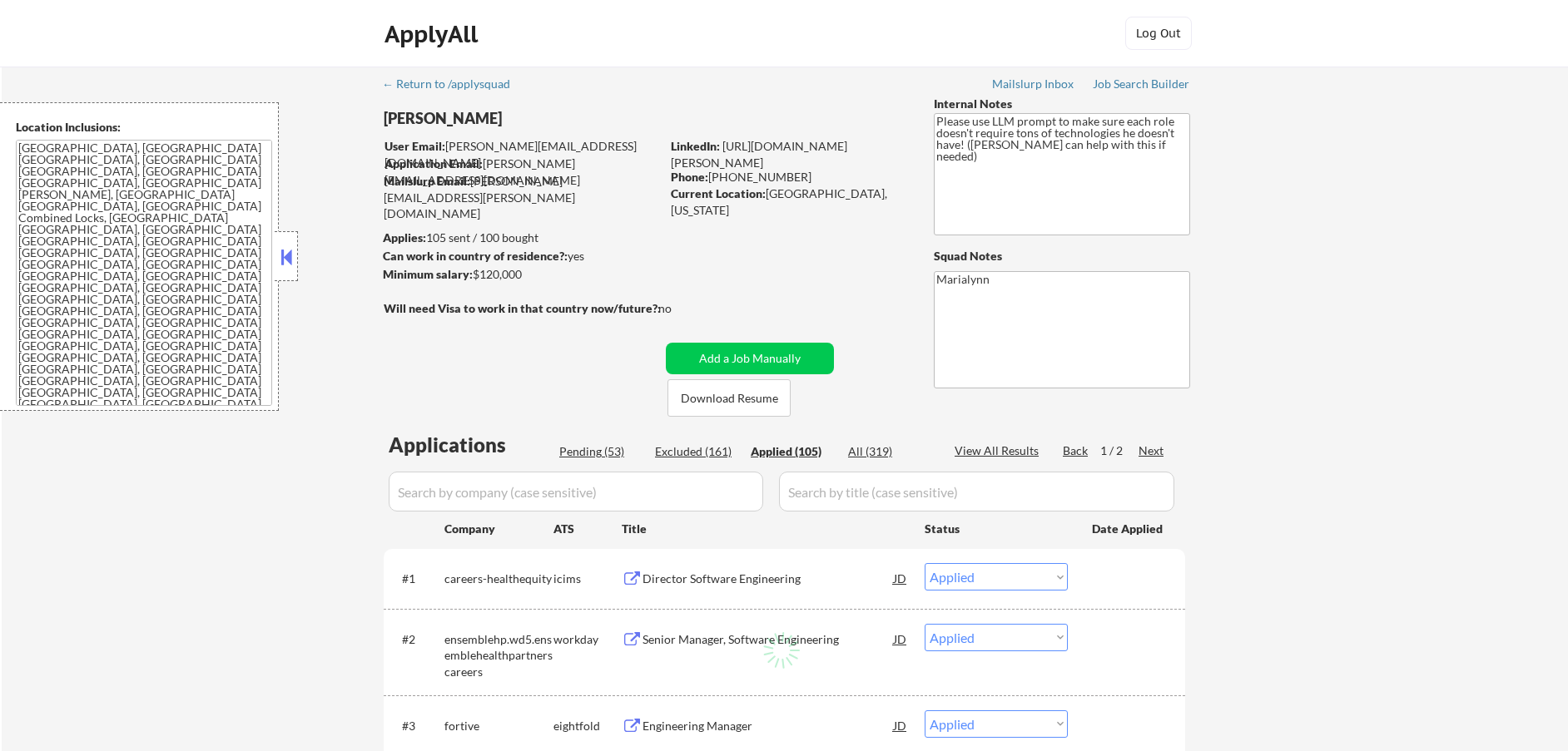
select select ""applied""
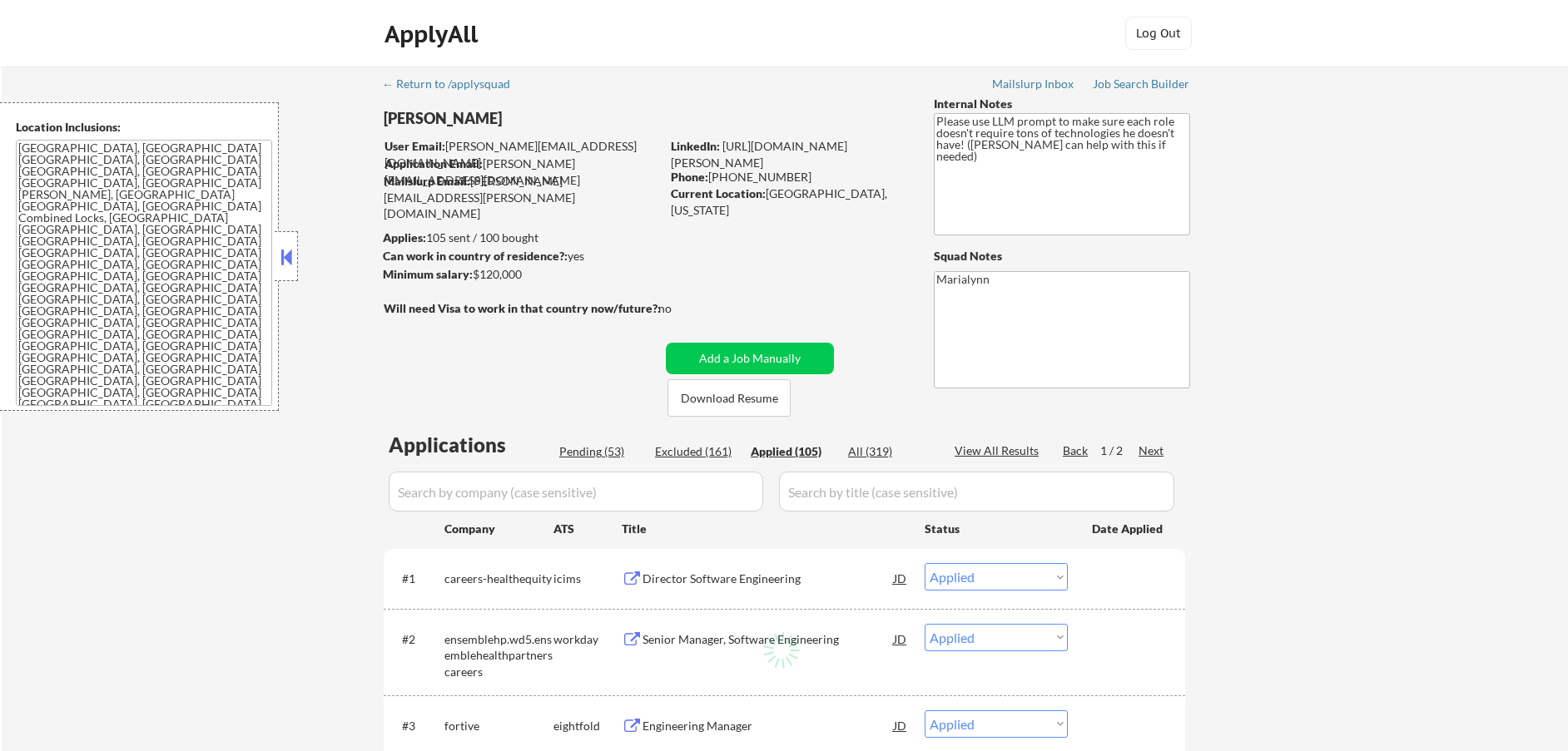
select select ""applied""
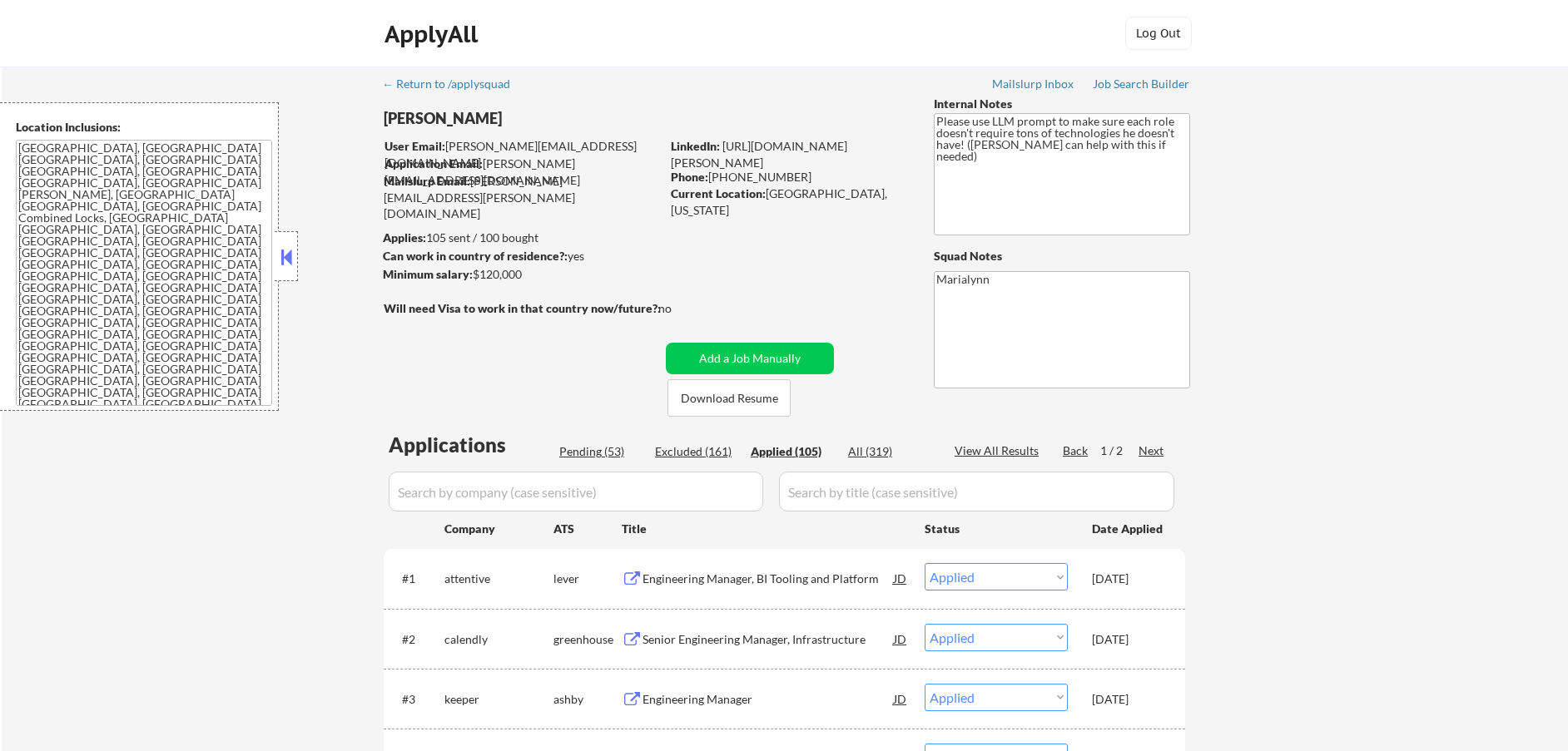
type textarea "Please use LLM prompt to make sure each role doesn't require tons of technologi…"
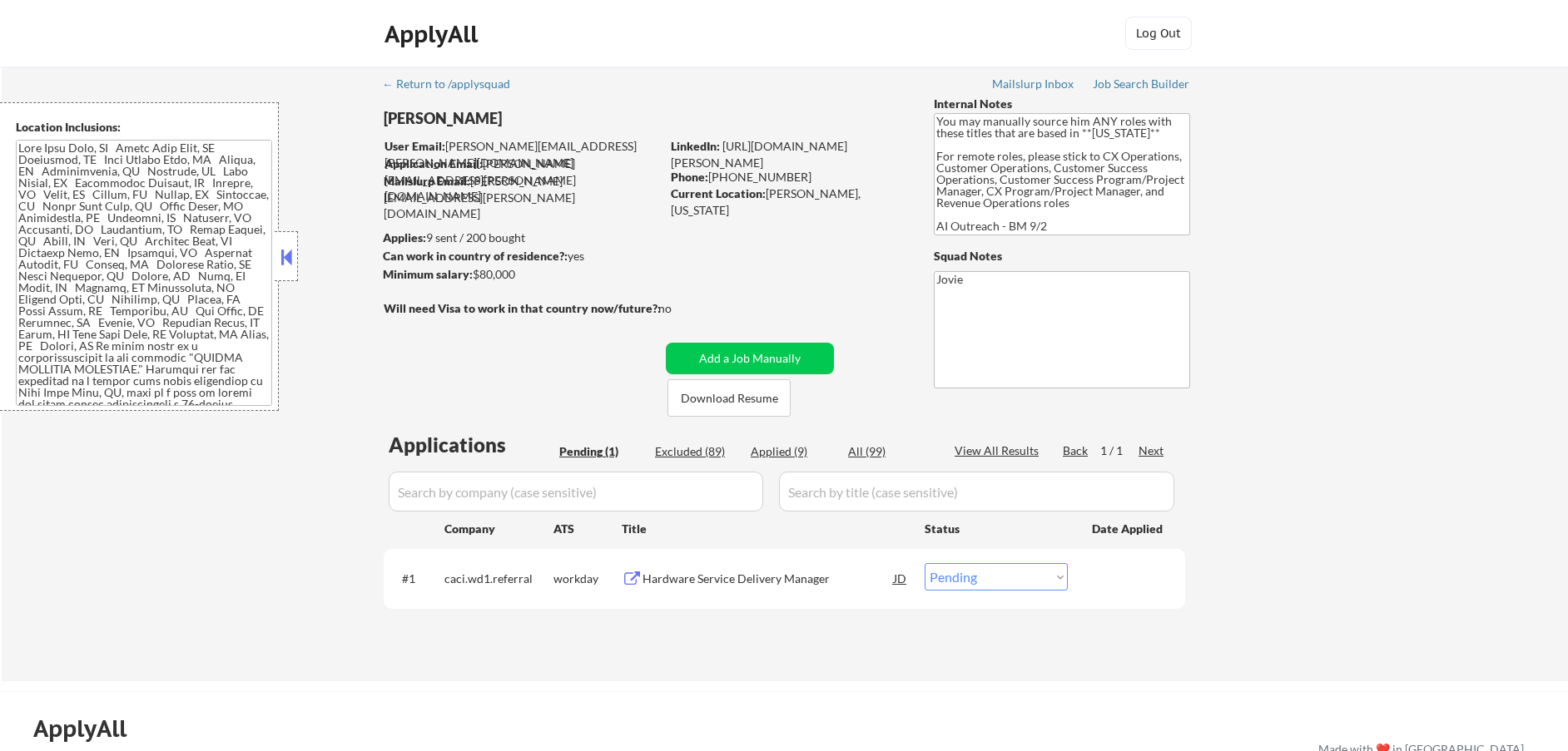
click at [771, 454] on div "Applied (9)" at bounding box center [792, 452] width 83 height 17
select select ""applied""
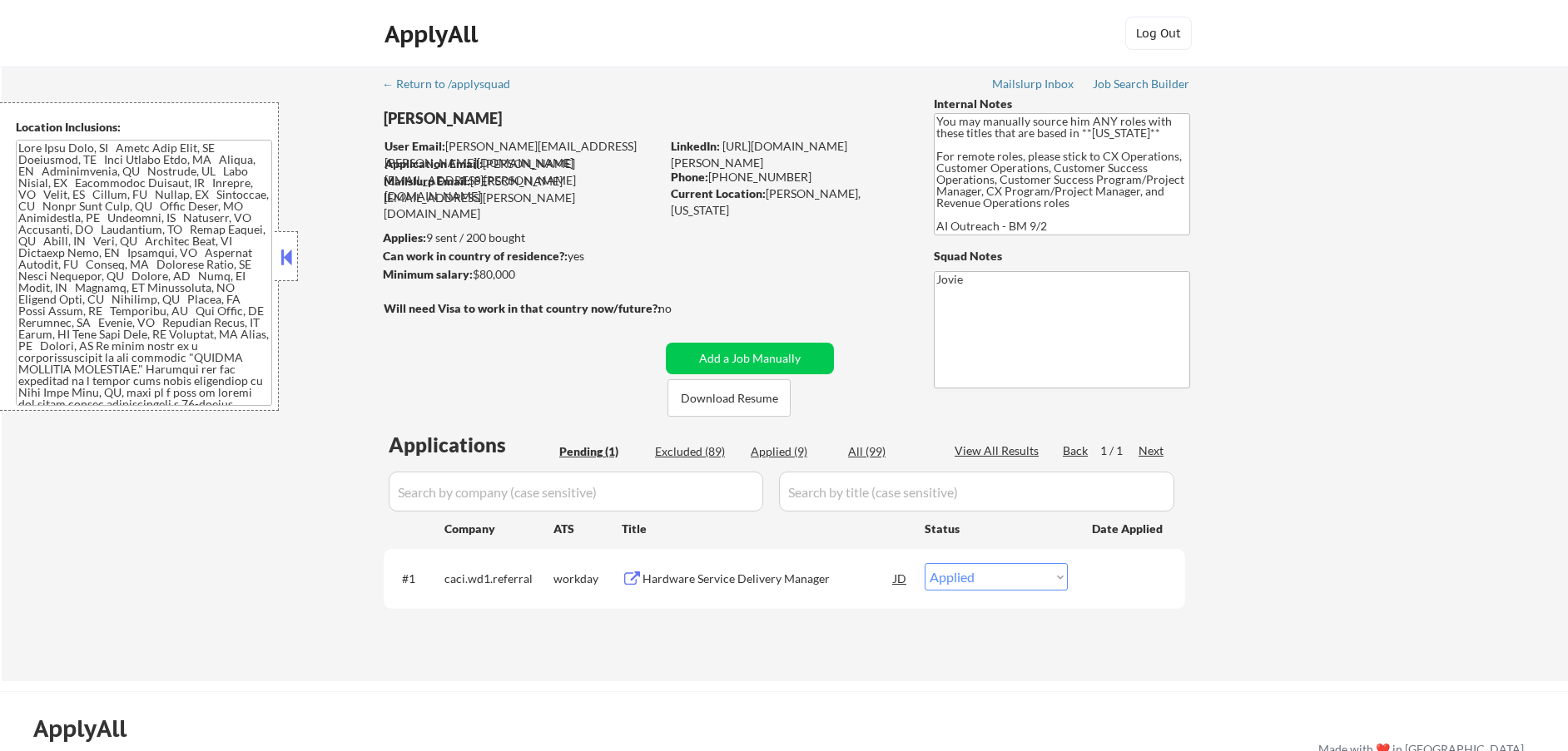
select select ""applied""
